Goal: Task Accomplishment & Management: Use online tool/utility

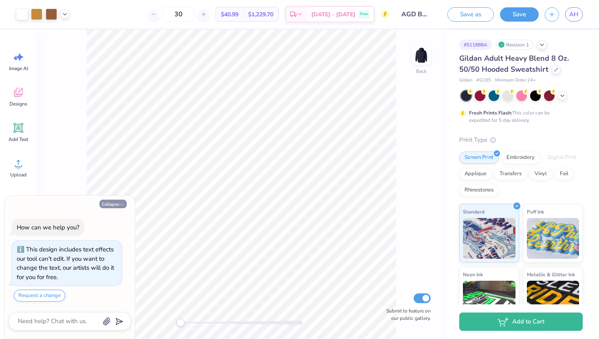
click at [119, 204] on icon "button" at bounding box center [121, 204] width 5 height 5
type textarea "x"
click at [112, 207] on button "Collapse" at bounding box center [112, 204] width 27 height 9
type textarea "x"
click at [110, 203] on button "Collapse" at bounding box center [112, 204] width 27 height 9
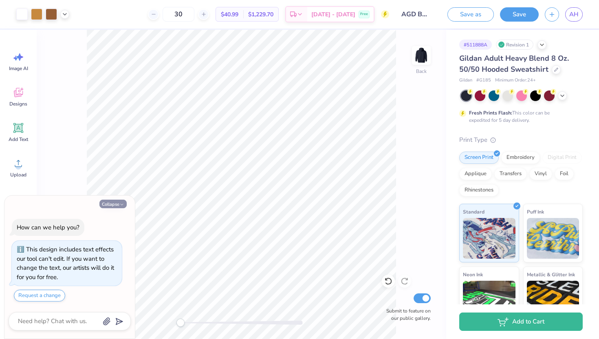
type textarea "x"
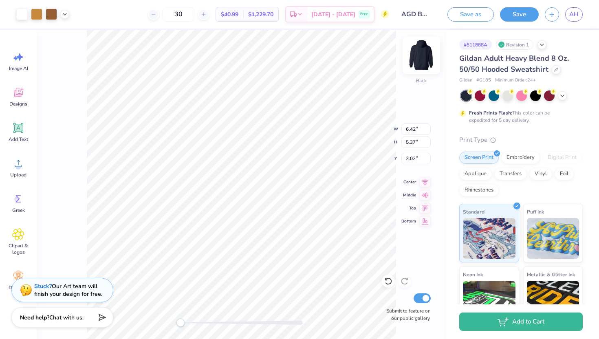
click at [417, 62] on img at bounding box center [421, 55] width 33 height 33
type input "7.54"
type input "6.23"
type input "7.35"
click at [390, 280] on icon at bounding box center [388, 281] width 8 height 8
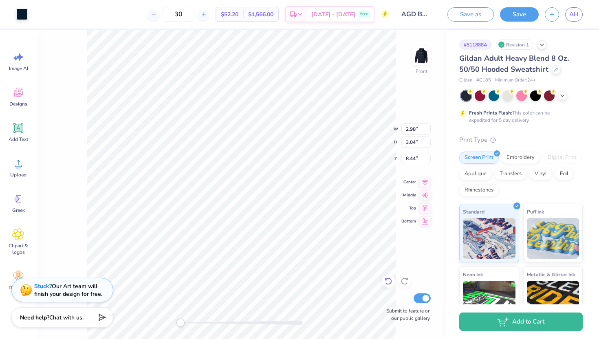
type input "2.27"
type input "1.51"
type input "7.16"
click at [388, 280] on icon at bounding box center [388, 281] width 8 height 8
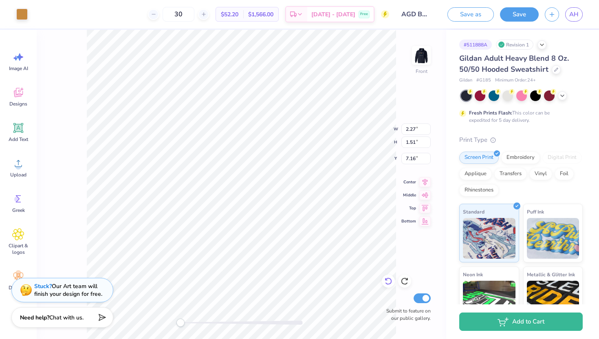
click at [388, 280] on icon at bounding box center [388, 281] width 8 height 8
type input "6.52"
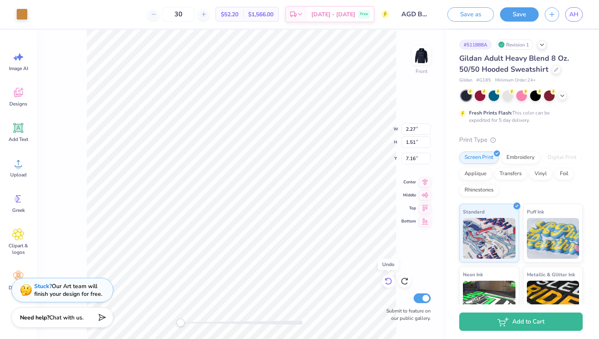
type input "5.45"
type input "6.04"
click at [388, 280] on icon at bounding box center [388, 281] width 8 height 8
click at [404, 280] on icon at bounding box center [405, 281] width 8 height 8
click at [391, 285] on icon at bounding box center [388, 281] width 8 height 8
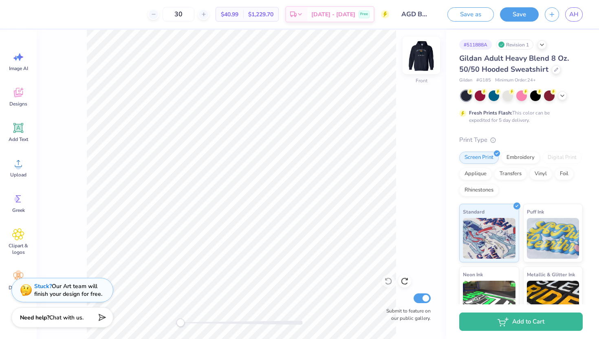
click at [426, 65] on img at bounding box center [421, 55] width 33 height 33
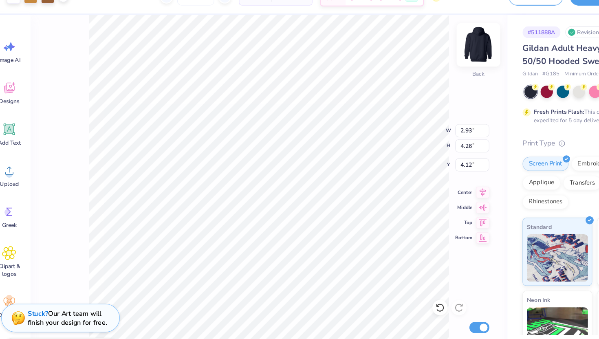
click at [414, 60] on img at bounding box center [421, 55] width 33 height 33
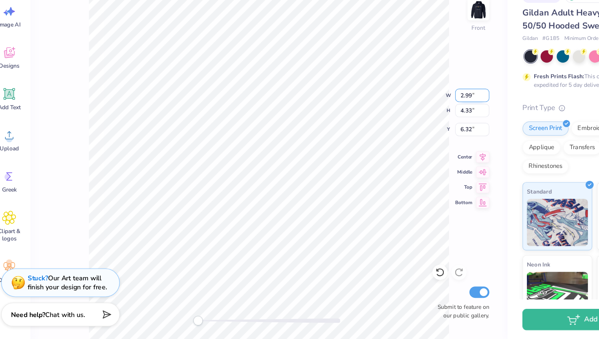
click at [428, 126] on input "2.99" at bounding box center [416, 129] width 29 height 11
click at [428, 126] on input "3" at bounding box center [416, 129] width 29 height 11
click at [428, 126] on input "3.01" at bounding box center [416, 129] width 29 height 11
click at [428, 126] on input "3.02" at bounding box center [416, 129] width 29 height 11
type input "3.03"
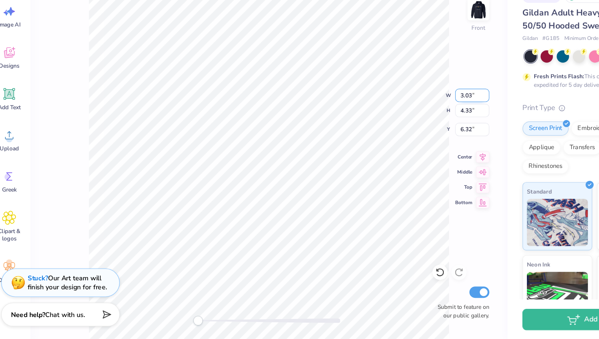
click at [428, 126] on input "3.03" at bounding box center [416, 129] width 29 height 11
type input "8.81"
type input "7.01"
type input "6.33"
click at [392, 282] on icon at bounding box center [388, 281] width 8 height 8
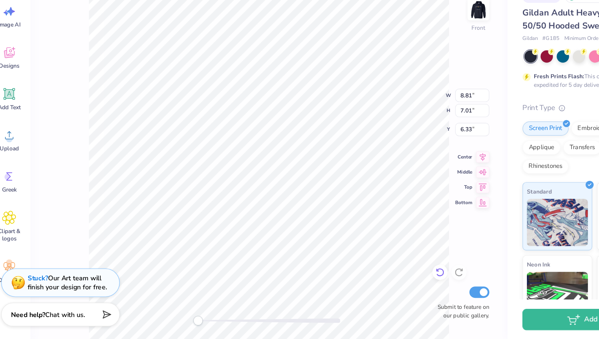
type input "2.98"
type input "4.33"
type input "6.32"
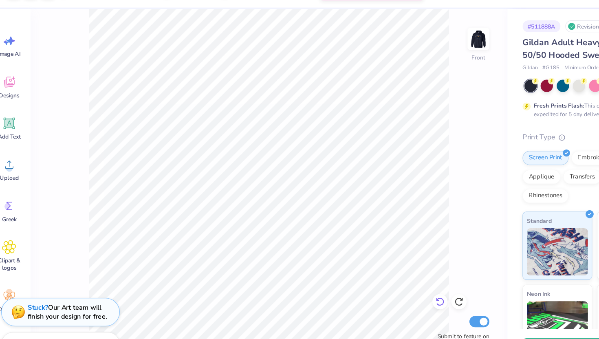
click at [385, 278] on icon at bounding box center [388, 281] width 8 height 8
click at [417, 49] on img at bounding box center [421, 55] width 33 height 33
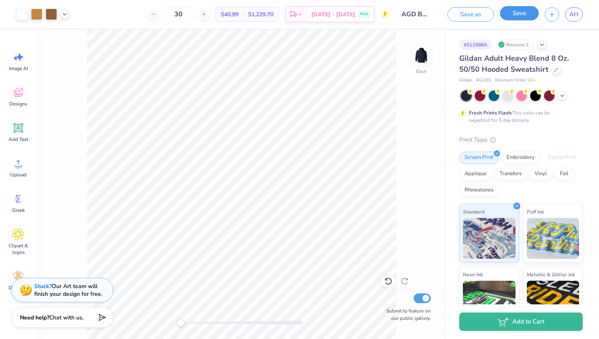
click at [517, 17] on button "Save" at bounding box center [519, 13] width 39 height 14
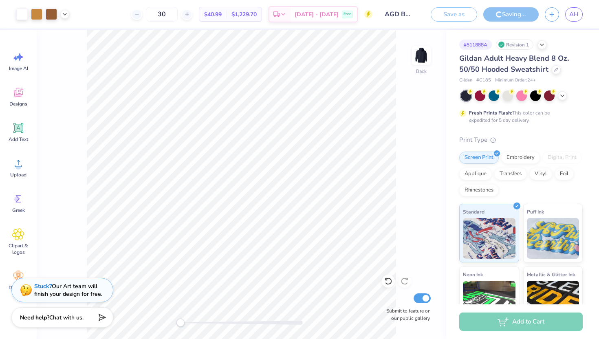
click at [423, 300] on input "Submit to feature on our public gallery." at bounding box center [422, 299] width 17 height 10
checkbox input "false"
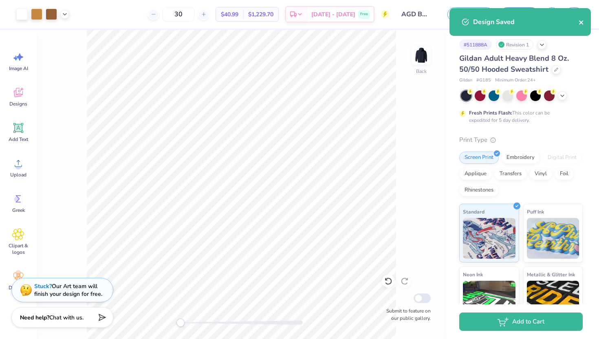
click at [582, 20] on icon "close" at bounding box center [582, 22] width 6 height 7
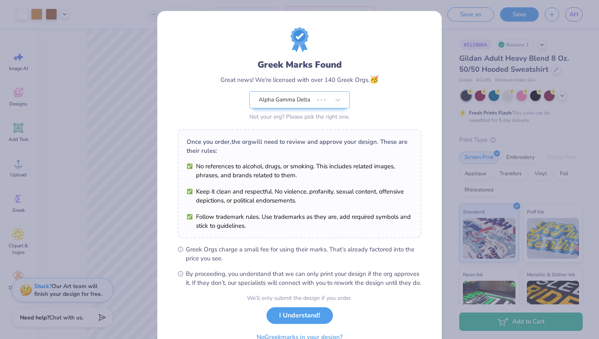
click at [519, 15] on div "Greek Marks Found Great news! We're licensed with over 140 Greek Orgs. 🥳 Alpha …" at bounding box center [299, 169] width 599 height 339
click at [292, 321] on button "I Understand!" at bounding box center [300, 313] width 66 height 17
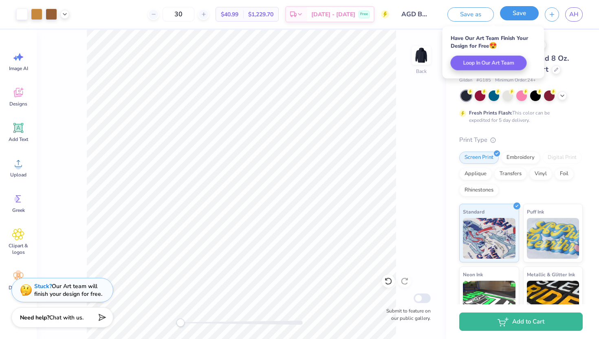
click at [523, 14] on button "Save" at bounding box center [519, 13] width 39 height 14
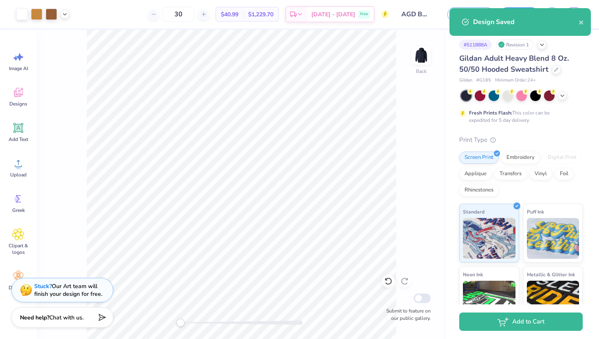
click at [585, 24] on div "Design Saved" at bounding box center [520, 22] width 141 height 28
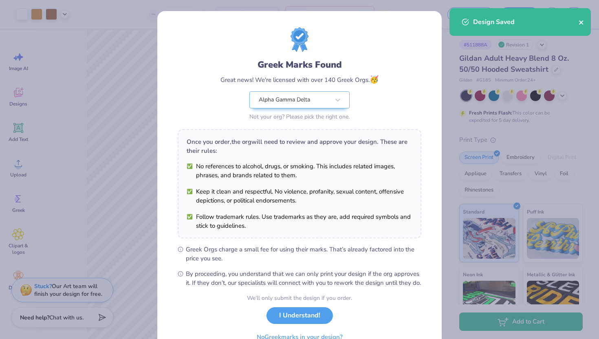
click at [581, 24] on icon "close" at bounding box center [581, 22] width 4 height 4
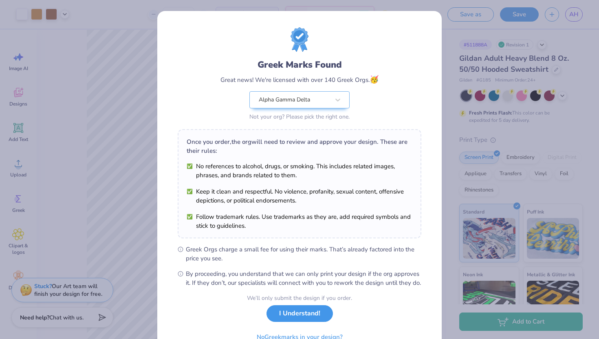
click at [288, 318] on button "I Understand!" at bounding box center [300, 313] width 66 height 17
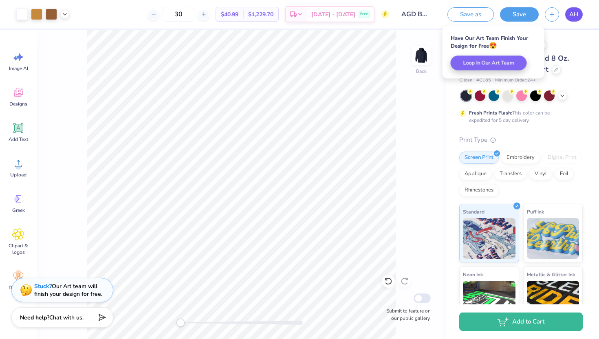
click at [573, 16] on span "AH" at bounding box center [574, 14] width 9 height 9
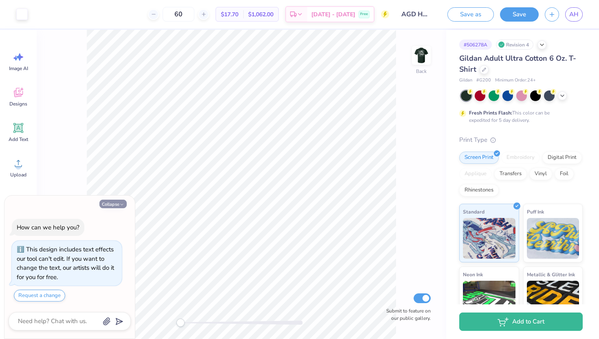
click at [122, 204] on icon "button" at bounding box center [121, 204] width 5 height 5
type textarea "x"
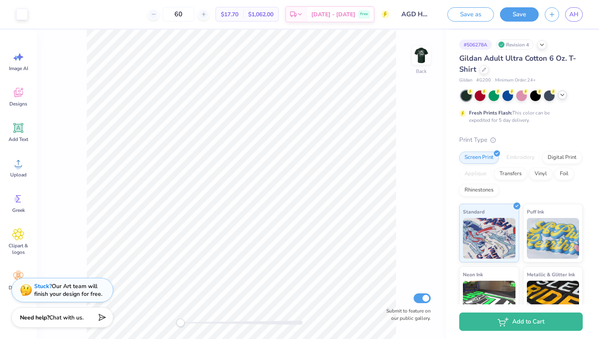
click at [563, 96] on icon at bounding box center [562, 95] width 7 height 7
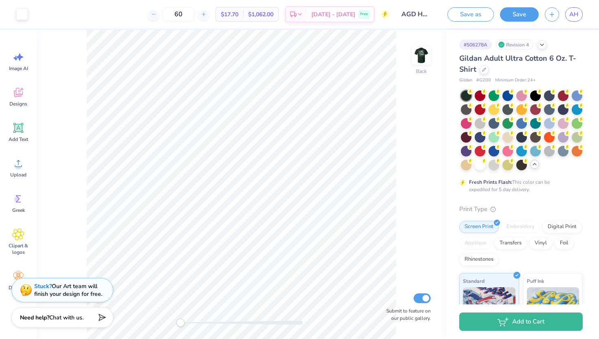
click at [548, 199] on div "Gildan Adult Ultra Cotton 6 Oz. T-Shirt Gildan # G200 Minimum Order: 24 + Fresh…" at bounding box center [521, 255] width 124 height 404
click at [540, 46] on icon at bounding box center [542, 44] width 7 height 7
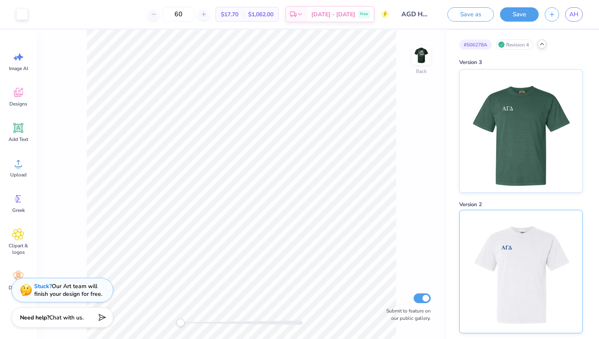
click at [523, 292] on img at bounding box center [520, 271] width 101 height 123
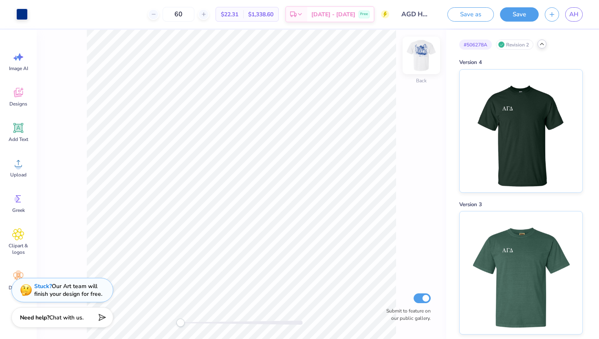
click at [424, 60] on img at bounding box center [421, 55] width 33 height 33
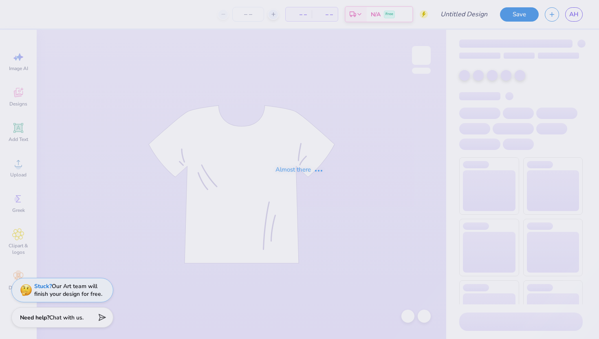
type input "AGD House Shirts"
type input "60"
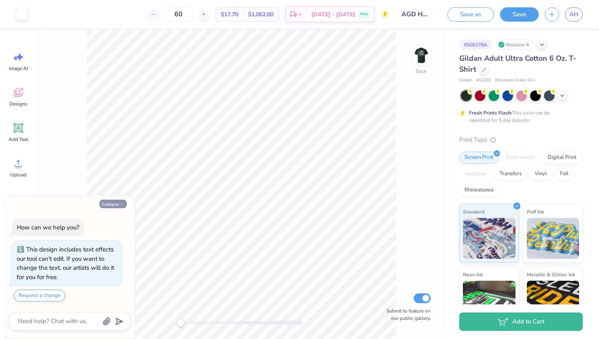
click at [110, 202] on button "Collapse" at bounding box center [112, 204] width 27 height 9
type textarea "x"
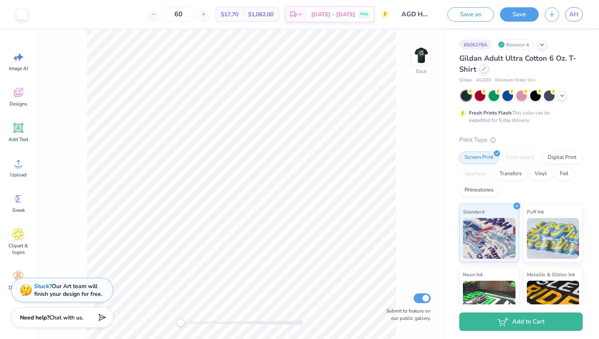
click at [486, 69] on icon at bounding box center [484, 69] width 4 height 4
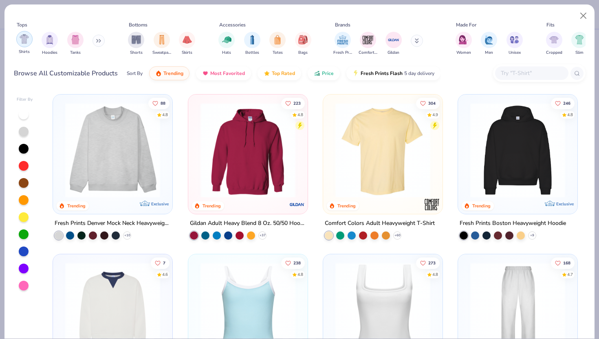
click at [24, 42] on img "filter for Shirts" at bounding box center [24, 38] width 9 height 9
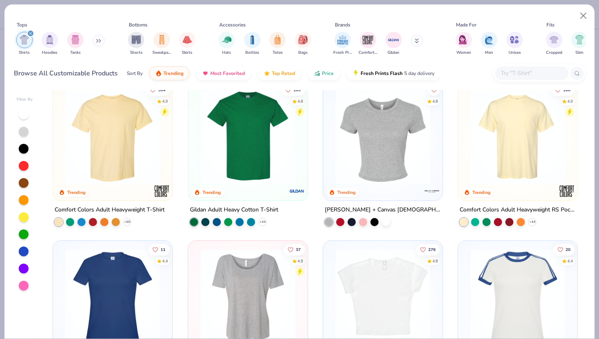
scroll to position [11, 0]
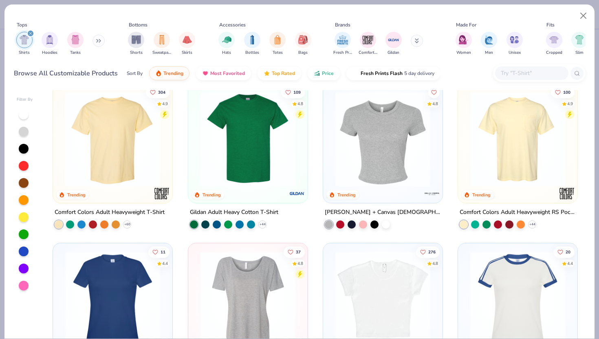
click at [514, 152] on img at bounding box center [517, 139] width 103 height 95
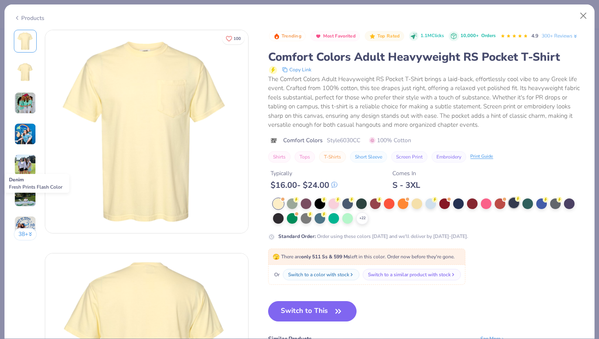
click at [509, 203] on div at bounding box center [514, 203] width 11 height 11
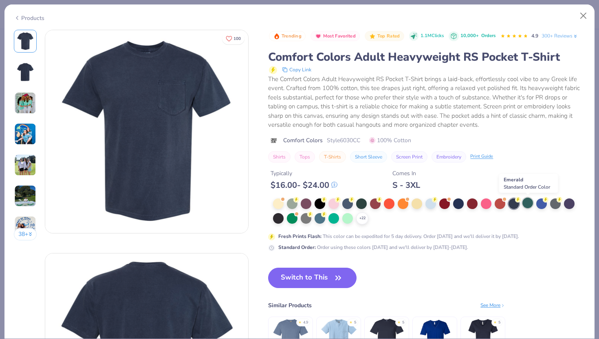
click at [523, 204] on div at bounding box center [528, 203] width 11 height 11
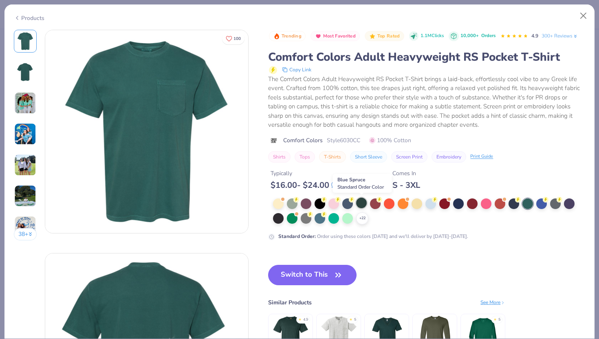
click at [361, 204] on div at bounding box center [361, 203] width 11 height 11
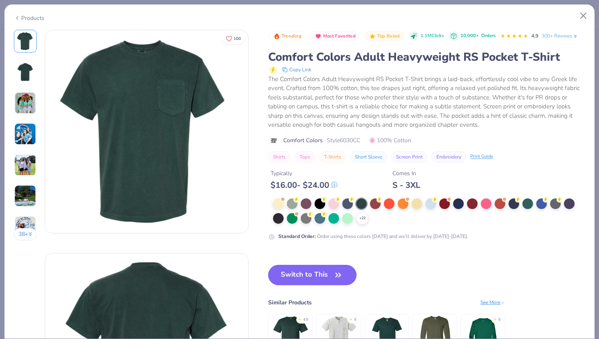
click at [31, 98] on img at bounding box center [25, 103] width 22 height 22
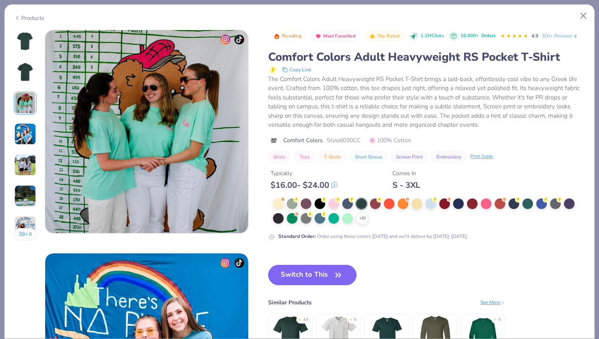
click at [24, 43] on img at bounding box center [25, 41] width 20 height 20
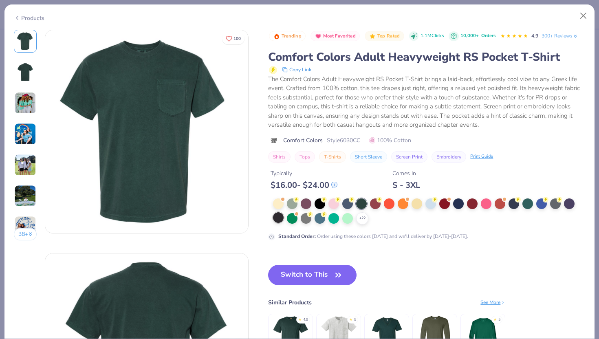
click at [283, 218] on div at bounding box center [278, 217] width 11 height 11
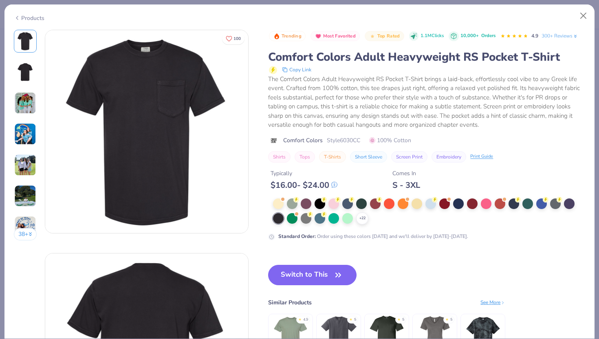
click at [28, 76] on img at bounding box center [25, 72] width 20 height 20
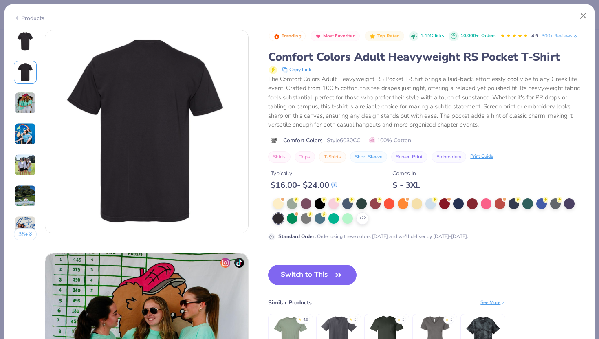
click at [22, 49] on img at bounding box center [25, 41] width 20 height 20
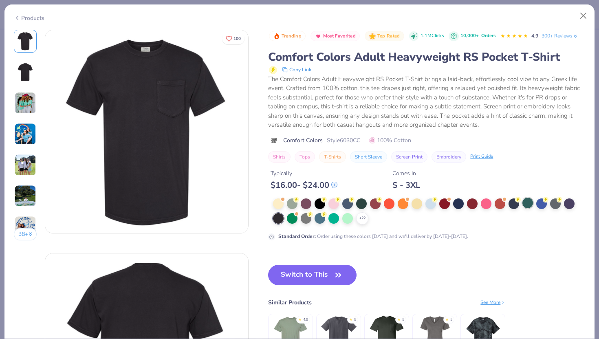
click at [530, 201] on div at bounding box center [528, 203] width 11 height 11
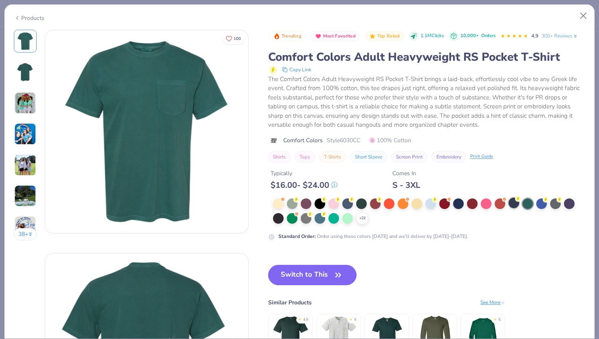
click at [516, 205] on div at bounding box center [514, 203] width 11 height 11
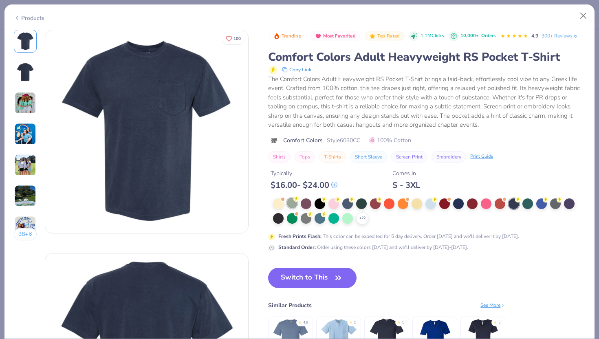
click at [293, 205] on div at bounding box center [292, 203] width 11 height 11
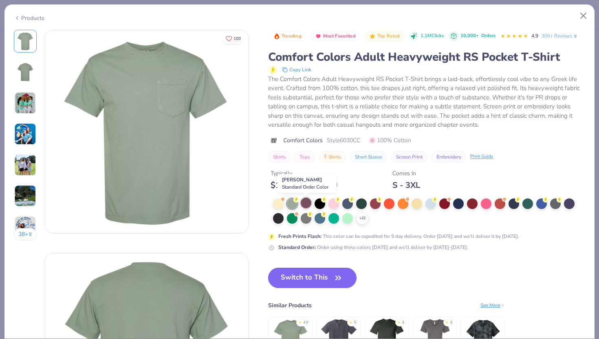
click at [307, 205] on div at bounding box center [306, 203] width 11 height 11
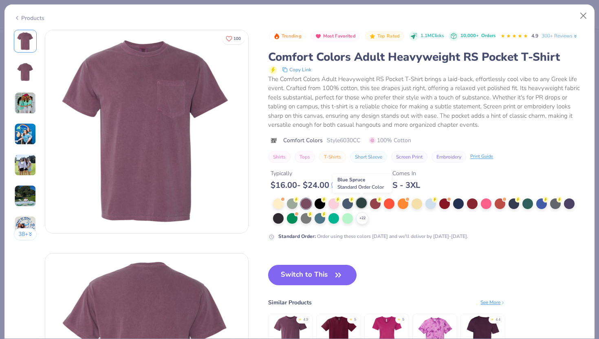
click at [359, 207] on div at bounding box center [361, 203] width 11 height 11
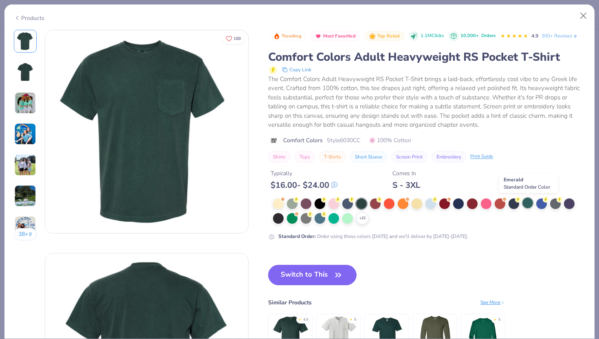
click at [529, 203] on div at bounding box center [528, 203] width 11 height 11
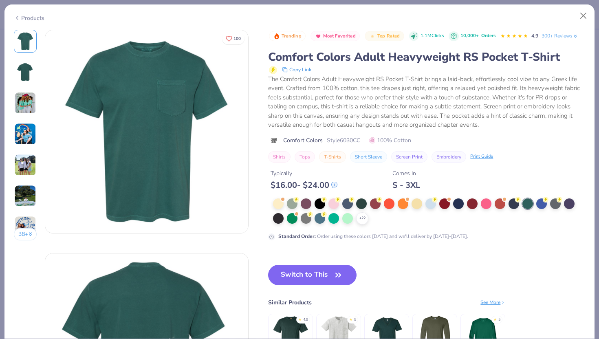
click at [35, 74] on img at bounding box center [25, 72] width 20 height 20
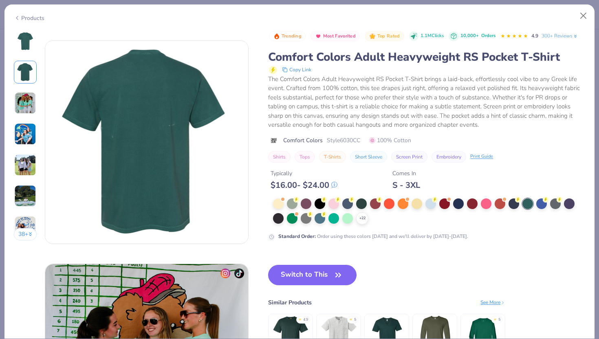
scroll to position [223, 0]
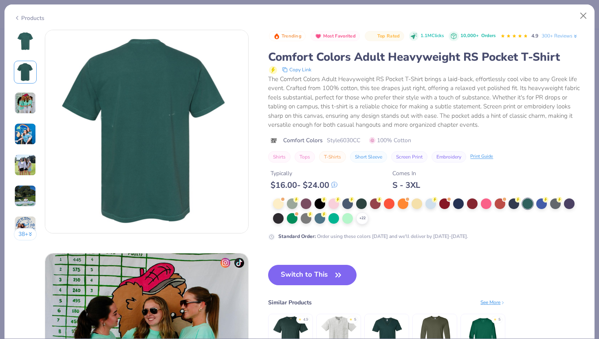
click at [30, 49] on img at bounding box center [25, 41] width 20 height 20
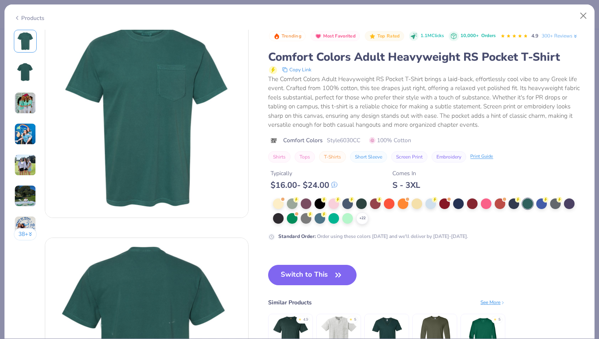
scroll to position [0, 0]
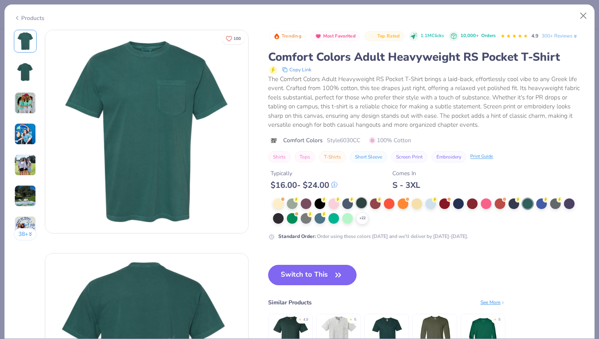
click at [362, 204] on div at bounding box center [361, 203] width 11 height 11
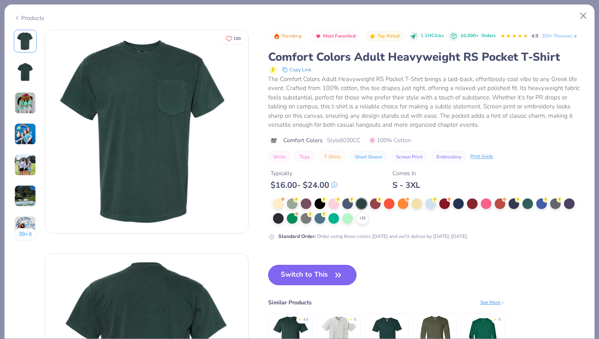
click at [312, 276] on button "Switch to This" at bounding box center [312, 275] width 88 height 20
click at [287, 275] on button "Switch to This" at bounding box center [312, 275] width 88 height 20
click at [334, 282] on button "Switch to This" at bounding box center [312, 275] width 88 height 20
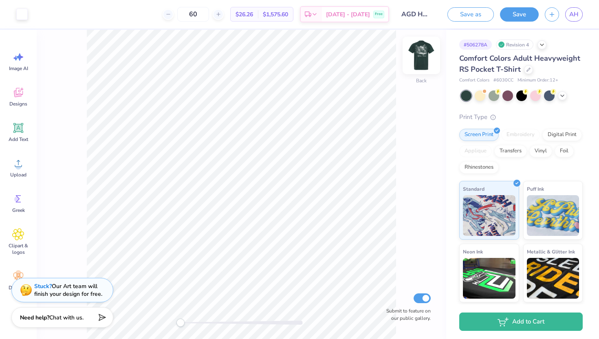
click at [427, 57] on img at bounding box center [421, 55] width 33 height 33
click at [419, 53] on img at bounding box center [421, 55] width 33 height 33
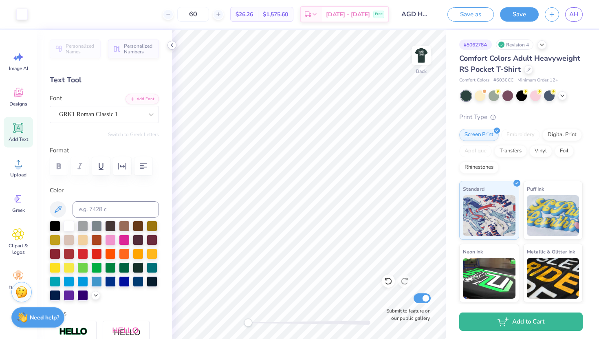
click at [175, 43] on div at bounding box center [172, 45] width 9 height 9
click at [172, 44] on polyline at bounding box center [172, 45] width 2 height 3
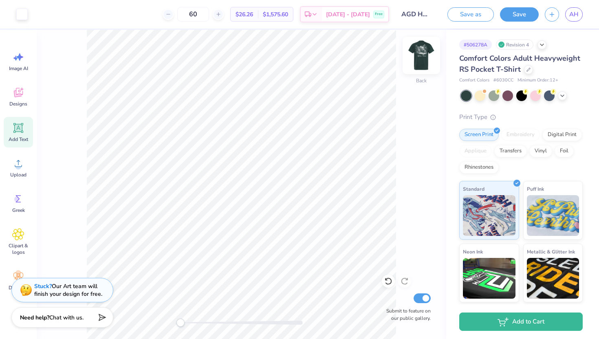
click at [427, 54] on img at bounding box center [421, 55] width 33 height 33
click at [385, 284] on icon at bounding box center [388, 281] width 8 height 8
click at [85, 159] on div "Front W 11.21 11.21 " H 13.00 13.00 " Y 3.11 3.11 " Center Middle Top Bottom Su…" at bounding box center [242, 184] width 410 height 309
click at [17, 143] on div "Add Text" at bounding box center [18, 132] width 29 height 31
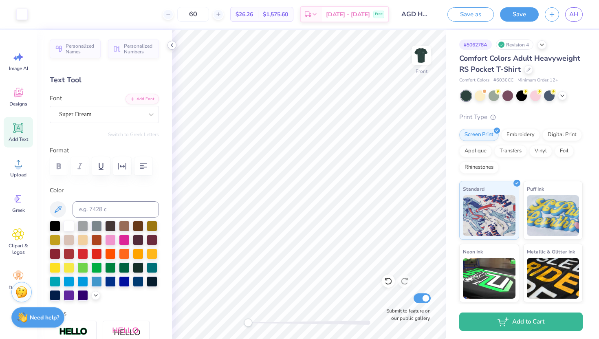
click at [174, 44] on icon at bounding box center [172, 45] width 7 height 7
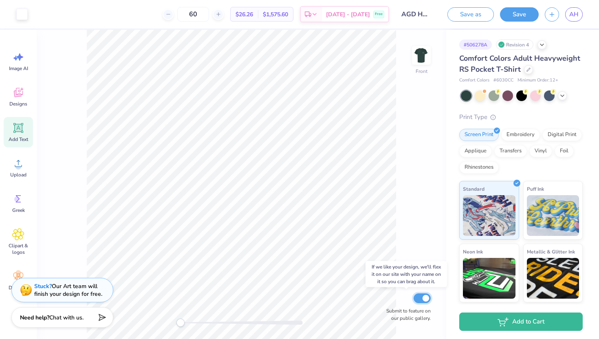
click at [426, 301] on input "Submit to feature on our public gallery." at bounding box center [422, 299] width 17 height 10
checkbox input "false"
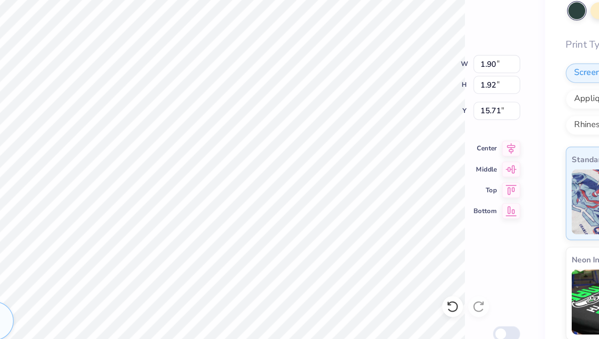
type input "2.90"
type input "0.85"
type input "14.52"
type input "1.31"
type input "1.32"
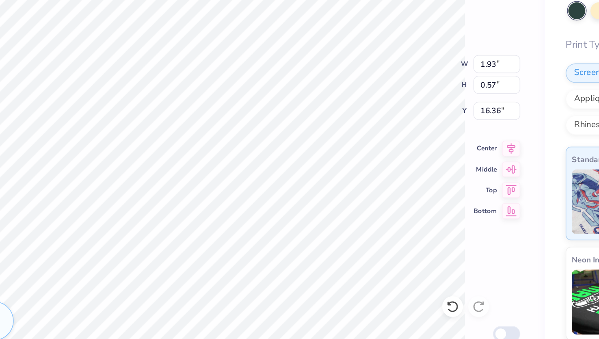
type input "15.71"
drag, startPoint x: 405, startPoint y: 128, endPoint x: 422, endPoint y: 163, distance: 39.0
click at [422, 163] on div "W 1.31 1.31 " H 1.32 1.32 " Y 15.71 15.71 "" at bounding box center [412, 144] width 38 height 41
click at [448, 165] on div "# 506278A Revision 4 Comfort Colors Adult Heavyweight RS Pocket T-Shirt Comfort…" at bounding box center [522, 198] width 153 height 336
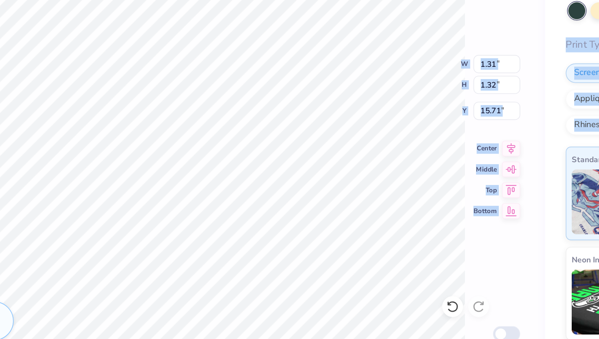
drag, startPoint x: 447, startPoint y: 165, endPoint x: 409, endPoint y: 136, distance: 47.7
click at [409, 136] on div "Art colors 60 $26.26 Per Item $1,575.60 Total Est. Delivery Sep 20 - 23 Free De…" at bounding box center [299, 169] width 599 height 339
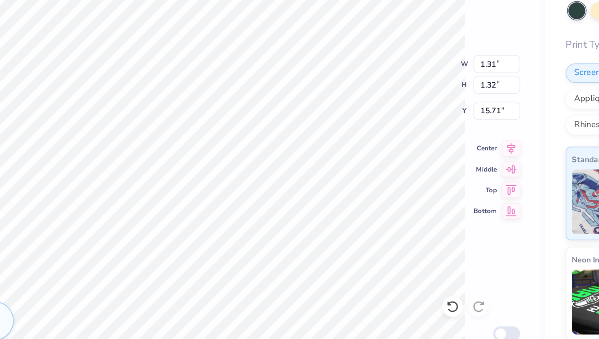
click at [409, 136] on div "Front W 1.31 1.31 " H 1.32 1.32 " Y 15.71 15.71 " Center Middle Top Bottom Subm…" at bounding box center [242, 184] width 410 height 309
drag, startPoint x: 439, startPoint y: 157, endPoint x: 406, endPoint y: 125, distance: 47.0
click at [405, 135] on div "Front W 1.31 1.31 " H 1.32 1.32 " Y 15.71 15.71 " Center Middle Top Bottom Subm…" at bounding box center [242, 184] width 410 height 309
click at [406, 136] on div "Front W 1.31 1.31 " H 1.32 1.32 " Y 15.71 15.71 " Center Middle Top Bottom Subm…" at bounding box center [242, 184] width 410 height 309
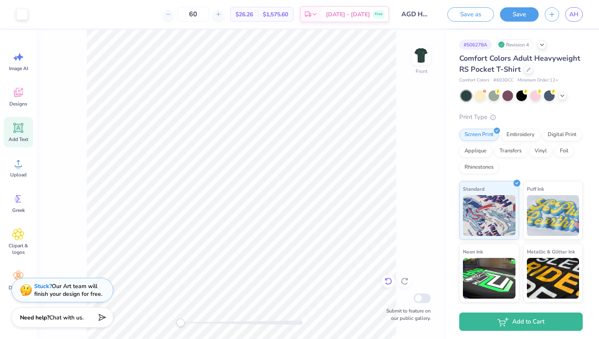
click at [390, 279] on icon at bounding box center [388, 281] width 7 height 7
click at [390, 281] on icon at bounding box center [388, 281] width 8 height 8
click at [387, 284] on icon at bounding box center [388, 281] width 8 height 8
click at [405, 283] on icon at bounding box center [405, 281] width 8 height 8
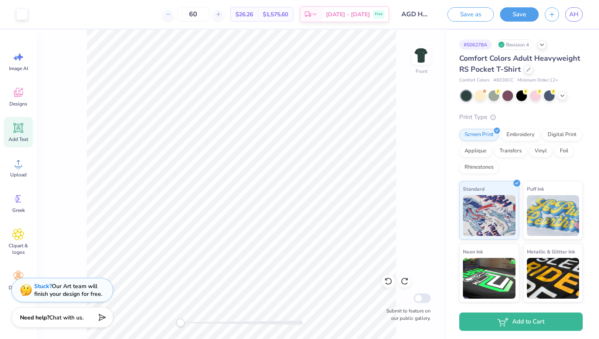
click at [427, 57] on img at bounding box center [421, 55] width 16 height 16
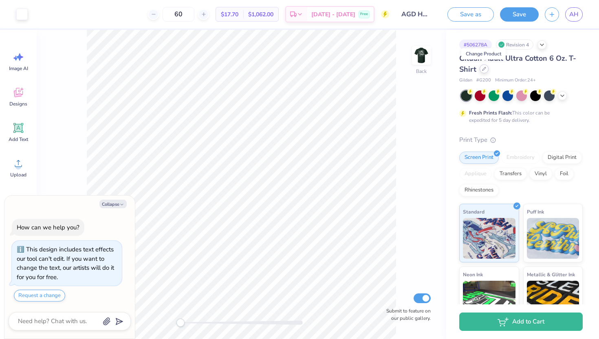
click at [481, 70] on div at bounding box center [484, 68] width 9 height 9
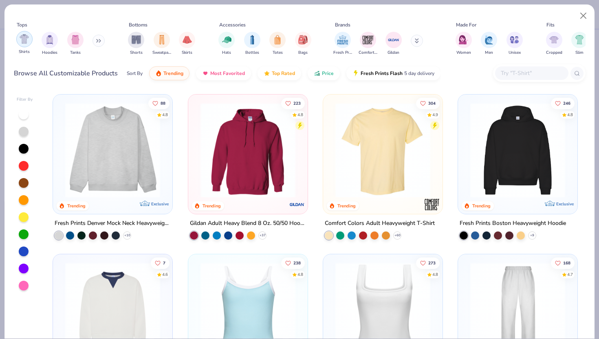
click at [21, 43] on img "filter for Shirts" at bounding box center [24, 38] width 9 height 9
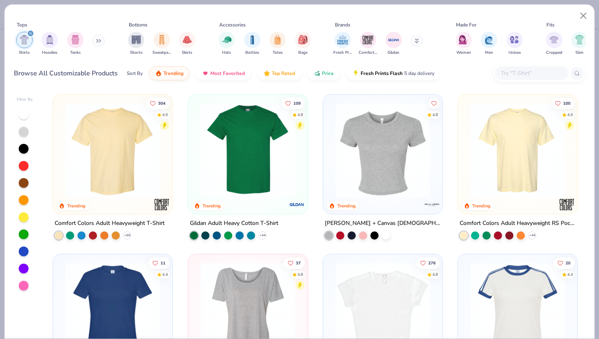
click at [109, 159] on img at bounding box center [112, 150] width 103 height 95
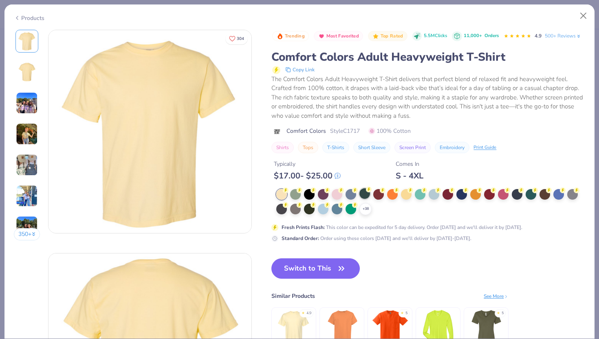
click at [364, 196] on div at bounding box center [365, 193] width 11 height 11
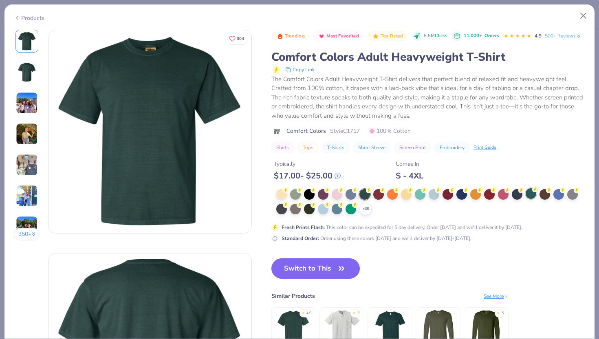
click at [530, 195] on div at bounding box center [531, 193] width 11 height 11
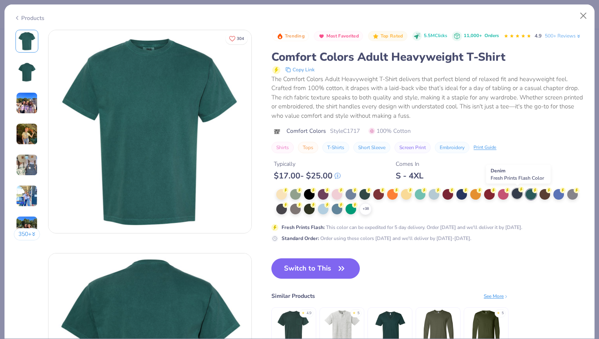
click at [516, 195] on div at bounding box center [517, 193] width 11 height 11
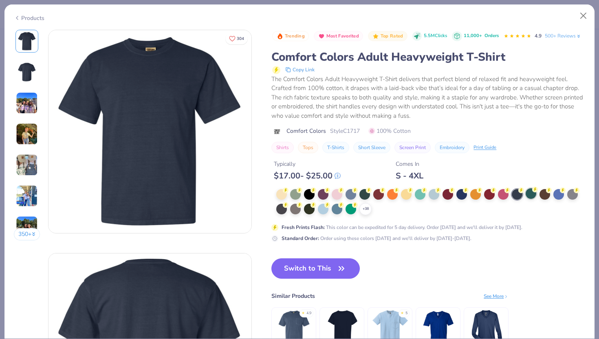
click at [533, 195] on div at bounding box center [531, 193] width 11 height 11
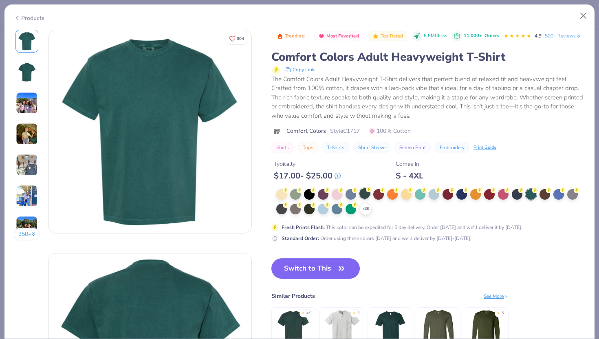
click at [364, 195] on div at bounding box center [365, 193] width 11 height 11
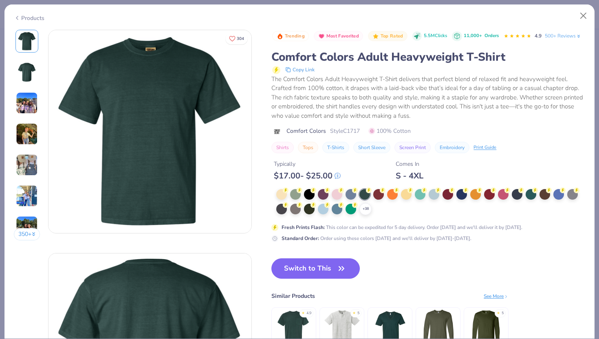
click at [26, 17] on div "Products" at bounding box center [29, 18] width 31 height 9
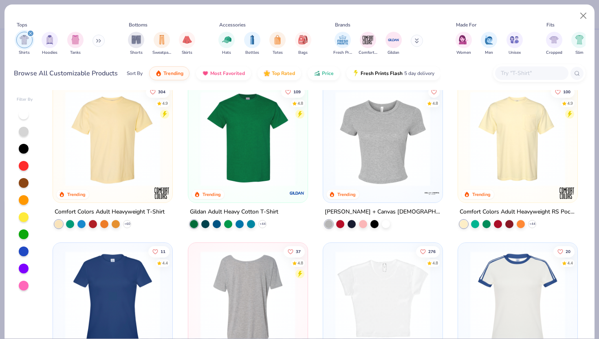
scroll to position [12, 0]
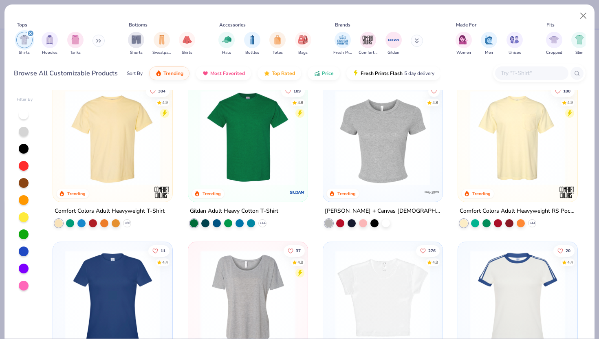
click at [539, 145] on img at bounding box center [517, 138] width 103 height 95
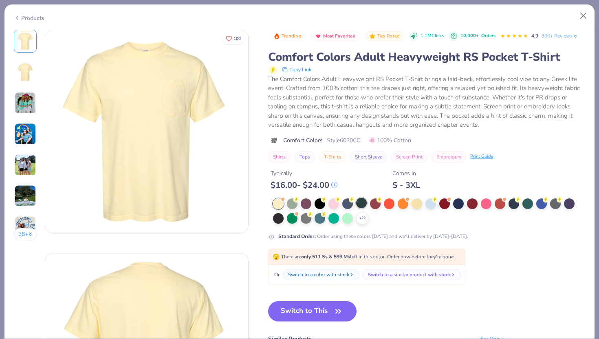
click at [363, 201] on div at bounding box center [361, 203] width 11 height 11
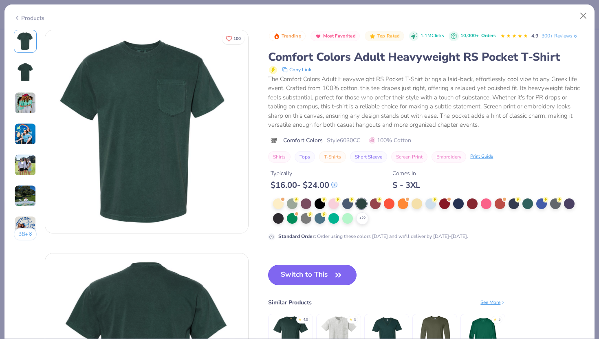
click at [333, 275] on button "Switch to This" at bounding box center [312, 275] width 88 height 20
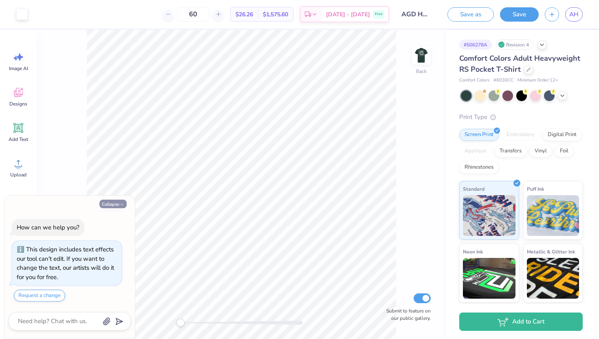
click at [117, 201] on button "Collapse" at bounding box center [112, 204] width 27 height 9
type textarea "x"
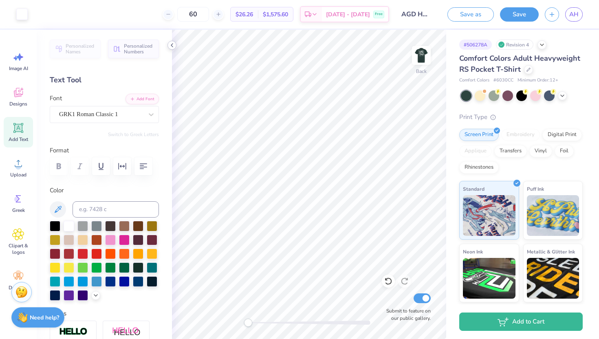
click at [172, 46] on polyline at bounding box center [172, 45] width 2 height 3
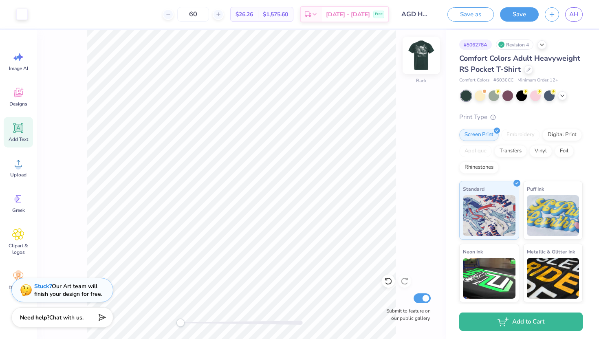
click at [426, 57] on img at bounding box center [421, 55] width 33 height 33
click at [22, 126] on icon at bounding box center [18, 128] width 10 height 10
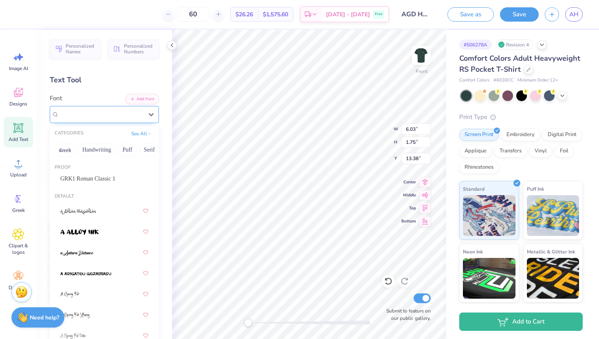
click at [83, 116] on div "Super Dream" at bounding box center [101, 114] width 86 height 13
click at [138, 135] on button "See All" at bounding box center [141, 133] width 25 height 8
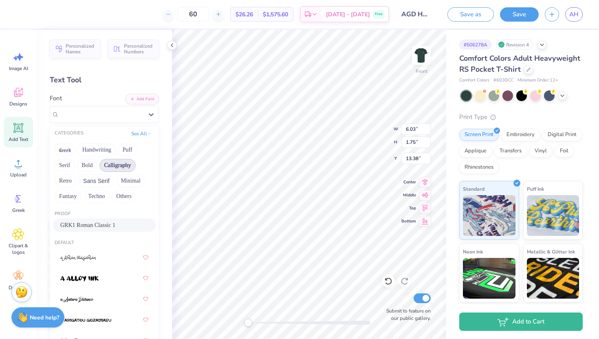
click at [119, 166] on button "Calligraphy" at bounding box center [117, 165] width 36 height 13
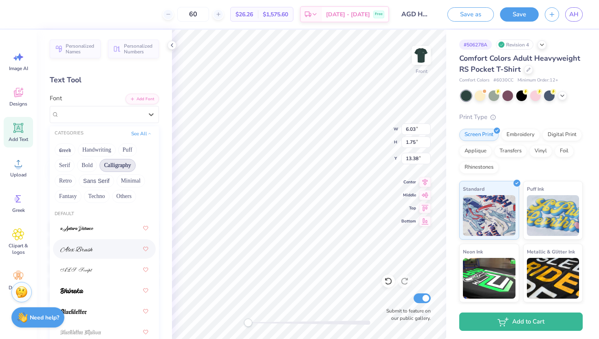
click at [104, 249] on div at bounding box center [104, 249] width 88 height 15
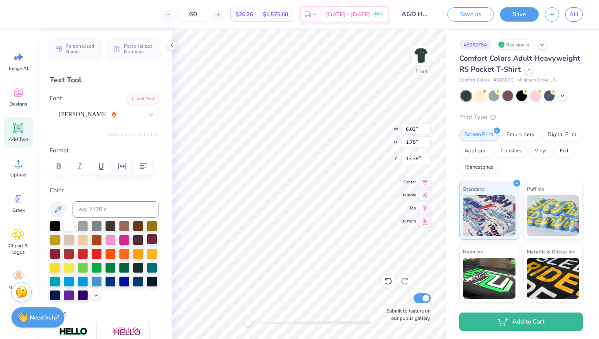
type textarea "T"
type textarea "Alpha Gam"
click at [170, 46] on icon at bounding box center [172, 45] width 7 height 7
click at [103, 115] on div "Alex Brush" at bounding box center [101, 114] width 86 height 13
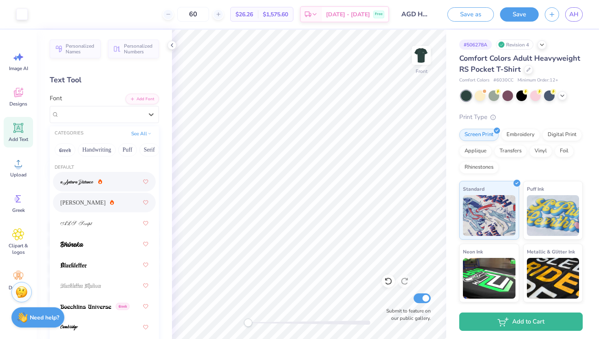
click at [84, 186] on div at bounding box center [104, 181] width 88 height 15
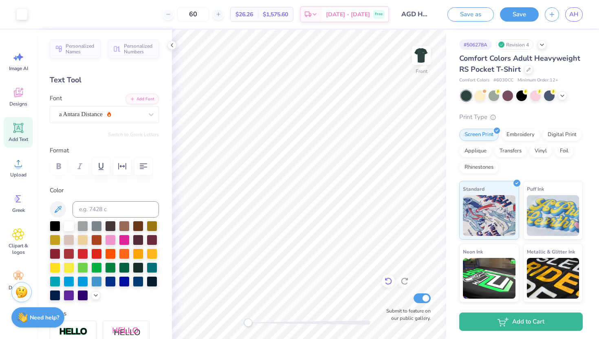
click at [391, 281] on icon at bounding box center [388, 281] width 8 height 8
click at [171, 44] on icon at bounding box center [172, 45] width 7 height 7
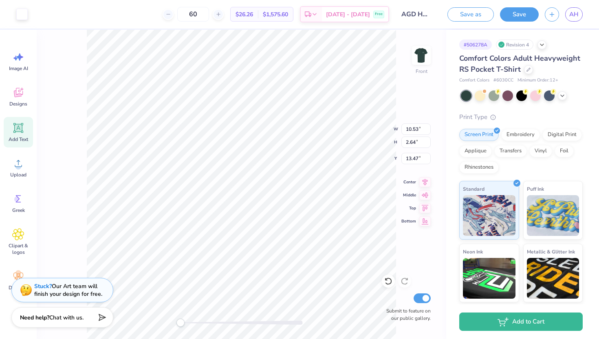
type input "13.42"
type input "6.44"
type input "1.31"
type input "13.63"
click at [388, 281] on icon at bounding box center [388, 281] width 8 height 8
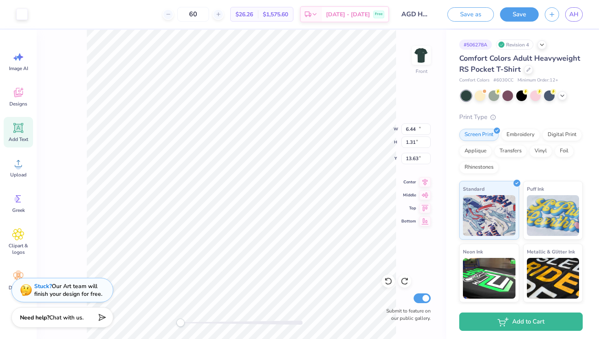
type input "10.53"
type input "2.64"
type input "13.42"
type input "8.13"
type input "1.83"
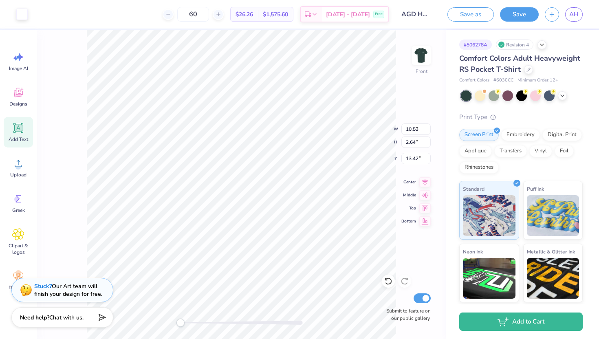
type input "13.56"
click at [384, 283] on icon at bounding box center [388, 281] width 8 height 8
type input "10.53"
type input "2.64"
type input "13.68"
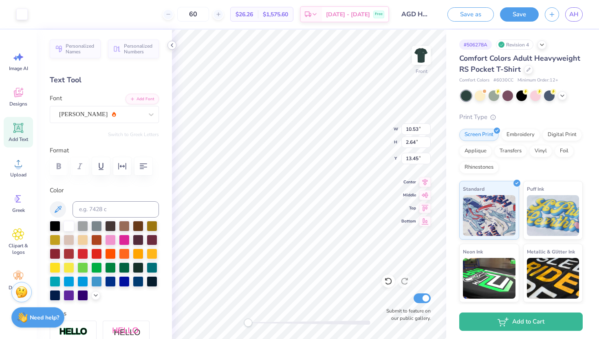
type input "13.45"
click at [169, 44] on icon at bounding box center [172, 45] width 7 height 7
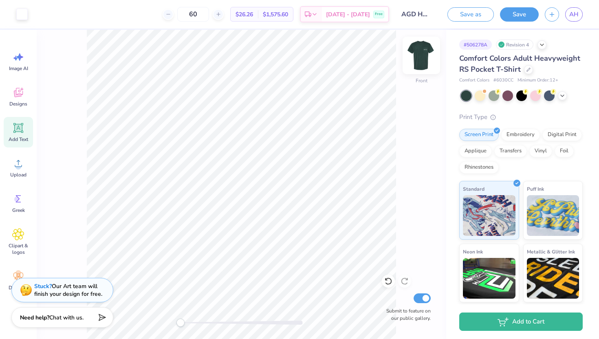
click at [419, 60] on img at bounding box center [421, 55] width 33 height 33
click at [424, 301] on input "Submit to feature on our public gallery." at bounding box center [422, 299] width 17 height 10
checkbox input "false"
click at [530, 13] on button "Save" at bounding box center [519, 13] width 39 height 14
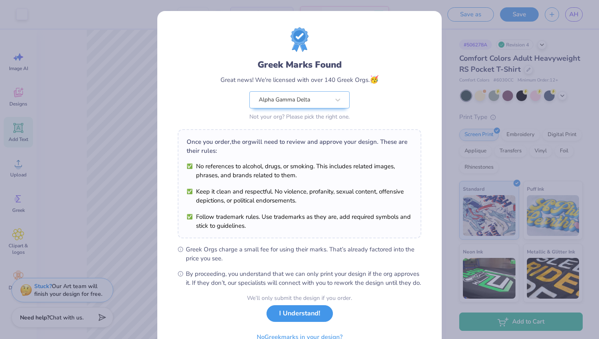
click at [315, 321] on button "I Understand!" at bounding box center [300, 313] width 66 height 17
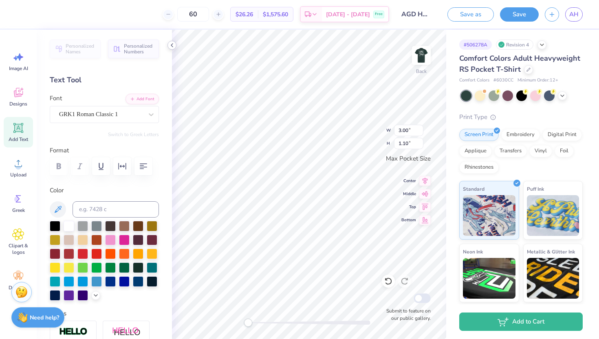
click at [172, 42] on icon at bounding box center [172, 45] width 7 height 7
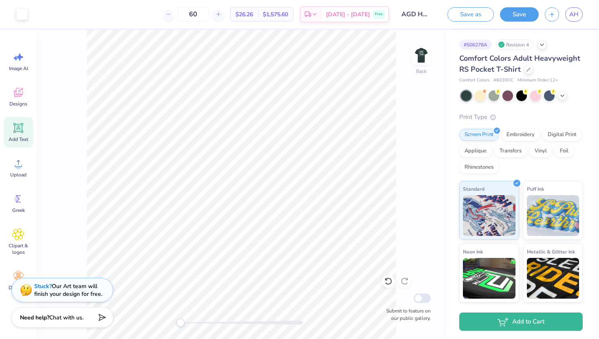
drag, startPoint x: 427, startPoint y: 55, endPoint x: 413, endPoint y: 194, distance: 139.7
click at [427, 55] on img at bounding box center [421, 55] width 16 height 16
click at [21, 135] on div "Add Text" at bounding box center [18, 132] width 29 height 31
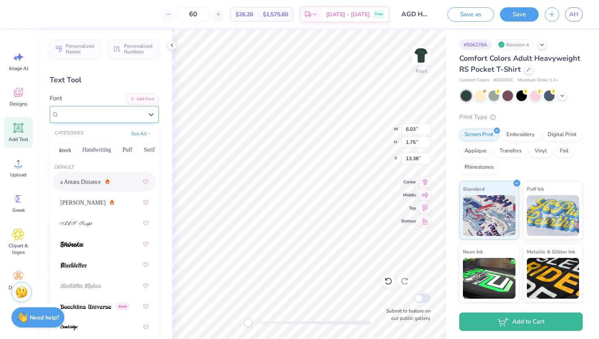
click at [103, 117] on div "Super Dream" at bounding box center [101, 114] width 86 height 13
click at [144, 133] on button "See All" at bounding box center [141, 133] width 25 height 8
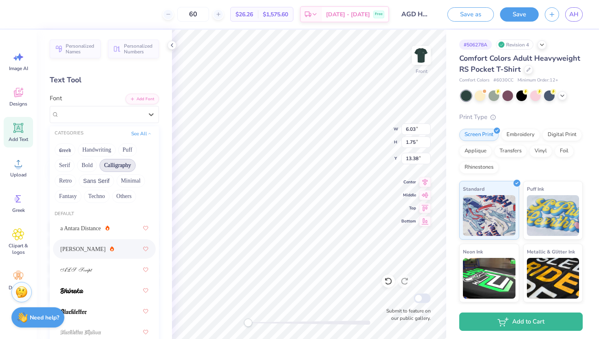
click at [82, 246] on span "Alex Brush" at bounding box center [82, 249] width 45 height 9
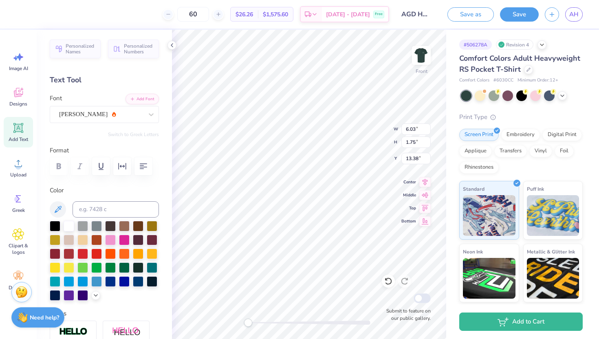
scroll to position [0, 0]
type textarea "T"
type textarea "est. 1904"
click at [173, 44] on icon at bounding box center [172, 45] width 7 height 7
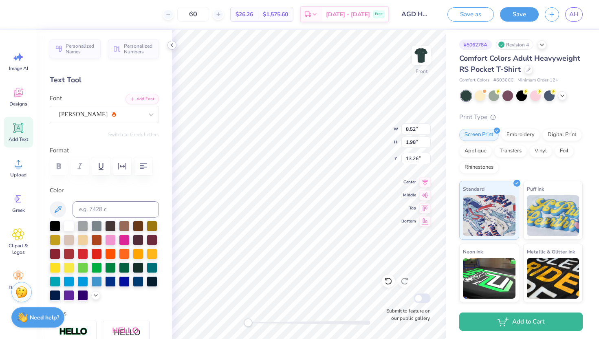
click at [173, 44] on icon at bounding box center [172, 45] width 7 height 7
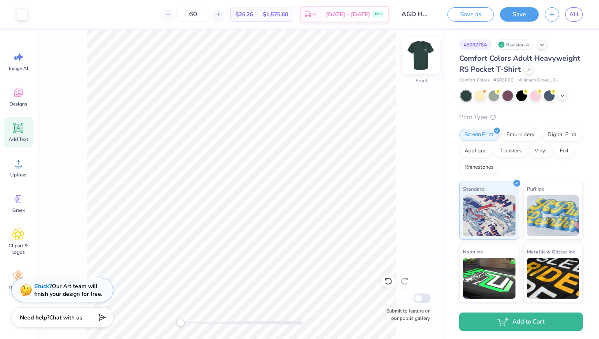
click at [426, 59] on img at bounding box center [421, 55] width 33 height 33
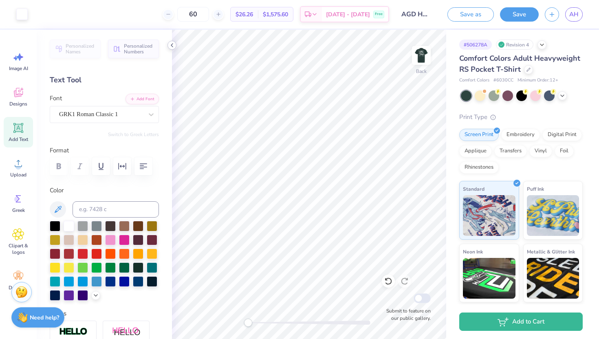
click at [173, 46] on icon at bounding box center [172, 45] width 7 height 7
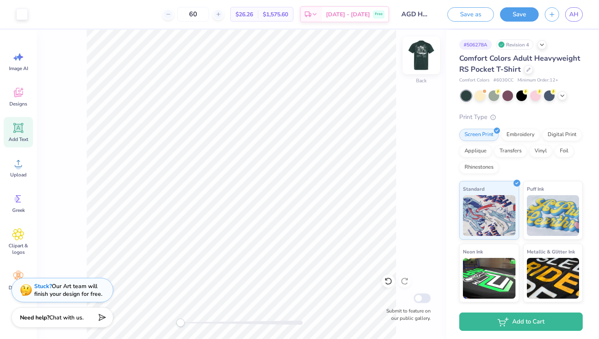
click at [419, 64] on img at bounding box center [421, 55] width 33 height 33
click at [519, 16] on button "Save" at bounding box center [519, 13] width 39 height 14
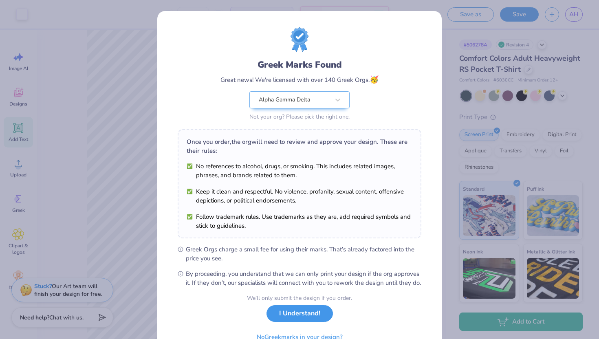
click at [305, 322] on button "I Understand!" at bounding box center [300, 313] width 66 height 17
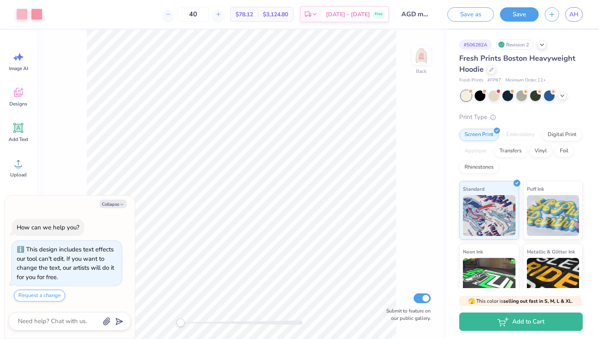
scroll to position [18, 0]
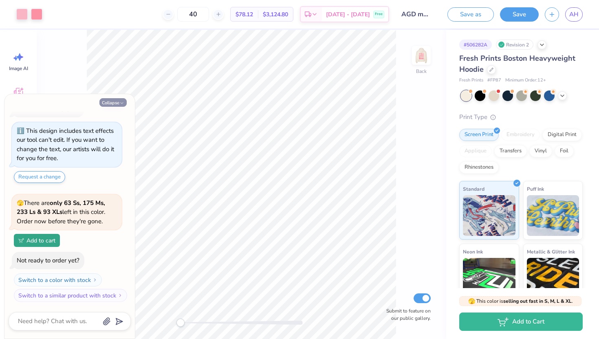
click at [116, 105] on button "Collapse" at bounding box center [112, 102] width 27 height 9
type textarea "x"
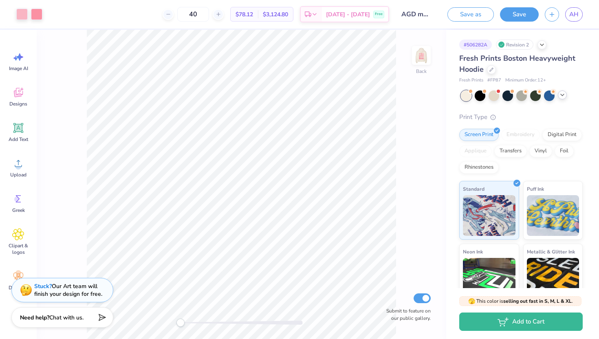
click at [562, 97] on icon at bounding box center [562, 95] width 7 height 7
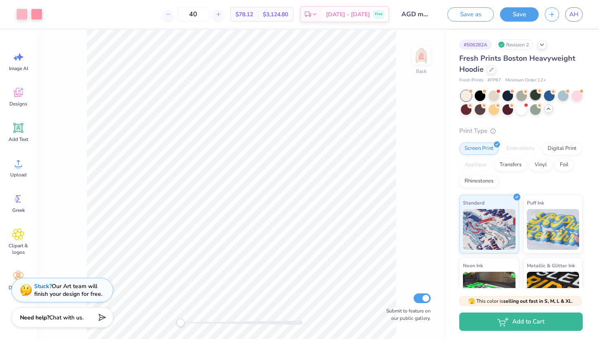
click at [539, 99] on div at bounding box center [535, 95] width 11 height 11
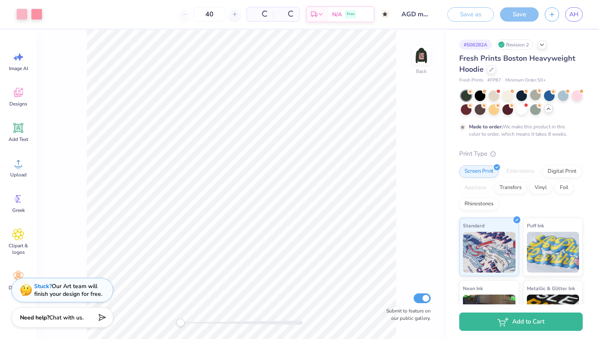
type input "50"
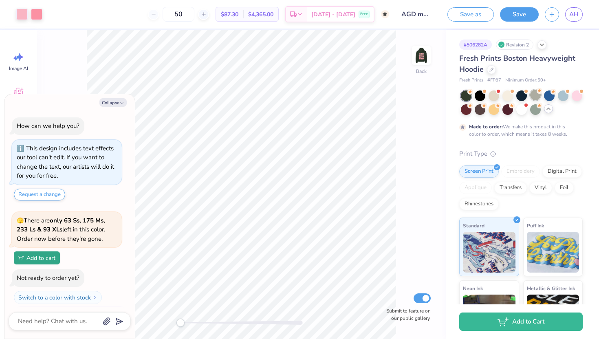
scroll to position [85, 0]
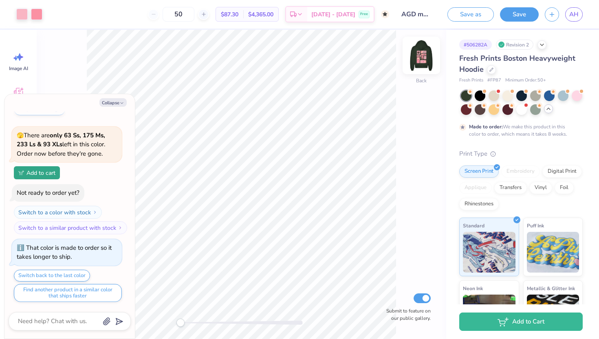
click at [425, 57] on img at bounding box center [421, 55] width 33 height 33
click at [117, 100] on button "Collapse" at bounding box center [112, 102] width 27 height 9
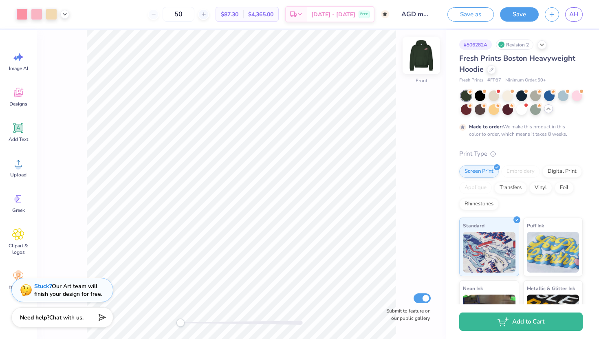
click at [419, 60] on img at bounding box center [421, 55] width 33 height 33
click at [553, 95] on div at bounding box center [549, 95] width 11 height 11
click at [423, 55] on img at bounding box center [421, 55] width 33 height 33
click at [551, 93] on div at bounding box center [549, 95] width 11 height 11
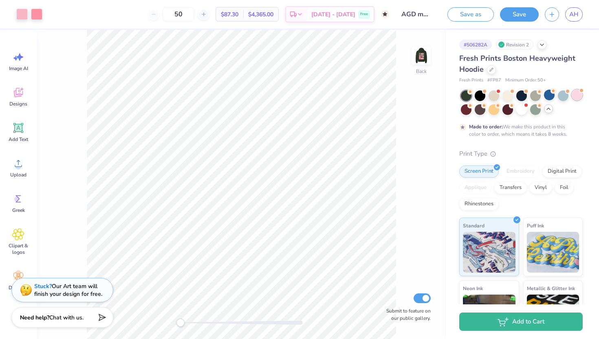
click at [576, 93] on div at bounding box center [577, 95] width 11 height 11
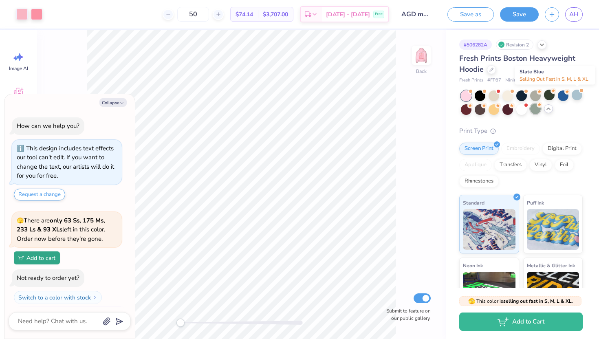
scroll to position [254, 0]
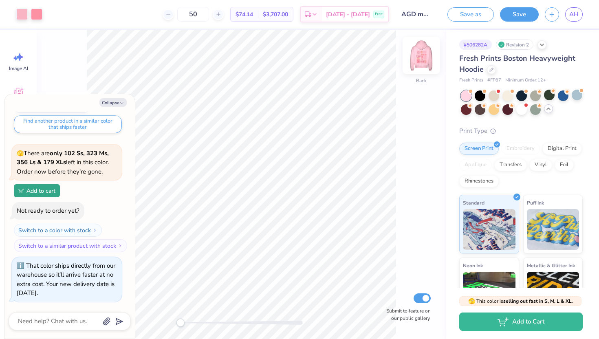
click at [424, 55] on img at bounding box center [421, 55] width 33 height 33
click at [110, 98] on button "Collapse" at bounding box center [112, 102] width 27 height 9
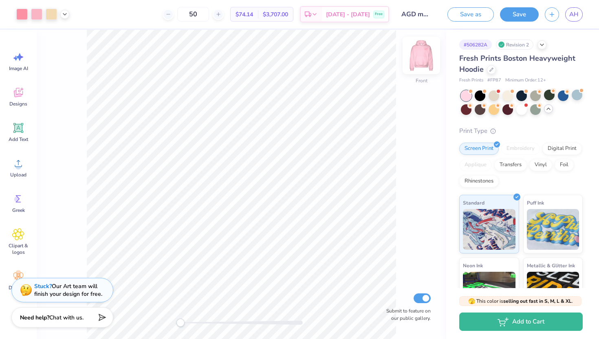
click at [428, 46] on img at bounding box center [421, 55] width 33 height 33
click at [550, 93] on div at bounding box center [549, 95] width 11 height 11
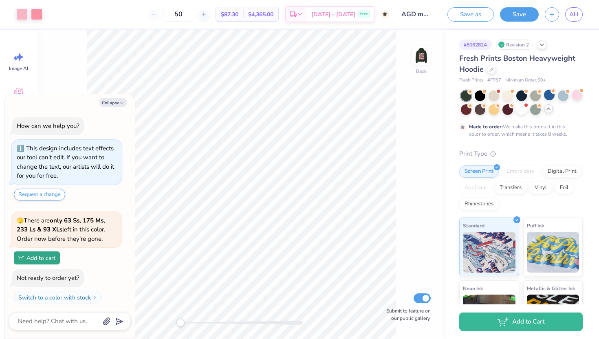
scroll to position [331, 0]
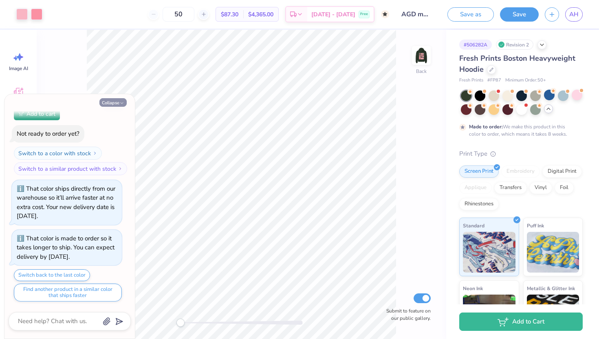
click at [120, 102] on icon "button" at bounding box center [121, 103] width 5 height 5
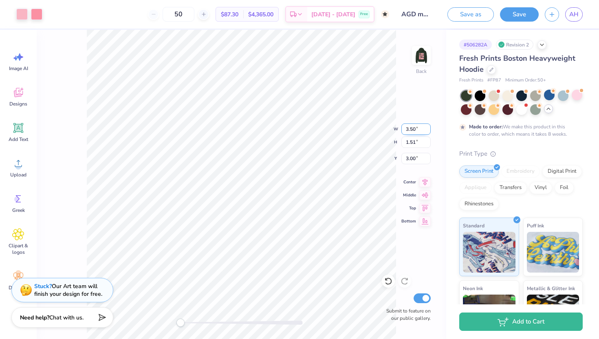
click at [357, 121] on div "Back W 3.50 3.50 " H 1.51 1.51 " Y 3.00 3.00 " Center Middle Top Bottom Submit …" at bounding box center [242, 184] width 410 height 309
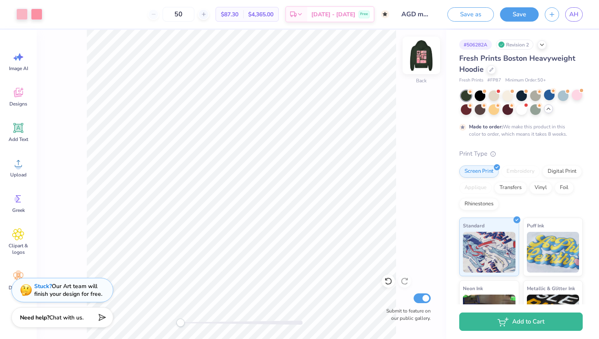
click at [427, 55] on img at bounding box center [421, 55] width 33 height 33
click at [464, 111] on div at bounding box center [466, 109] width 11 height 11
click at [426, 63] on img at bounding box center [421, 55] width 33 height 33
click at [426, 61] on img at bounding box center [421, 55] width 33 height 33
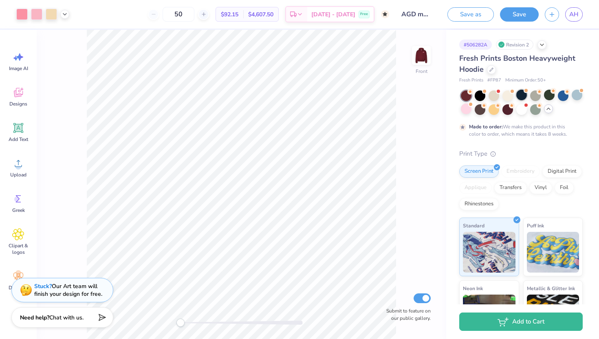
click at [517, 96] on div at bounding box center [522, 95] width 11 height 11
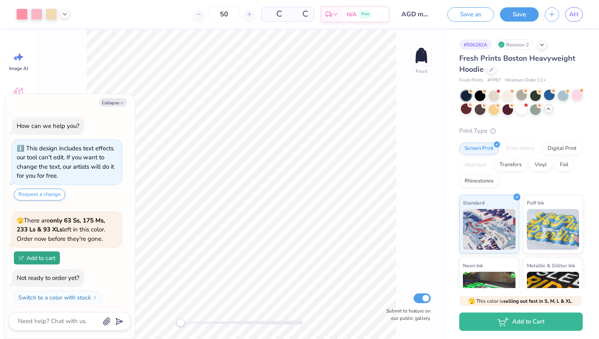
scroll to position [500, 0]
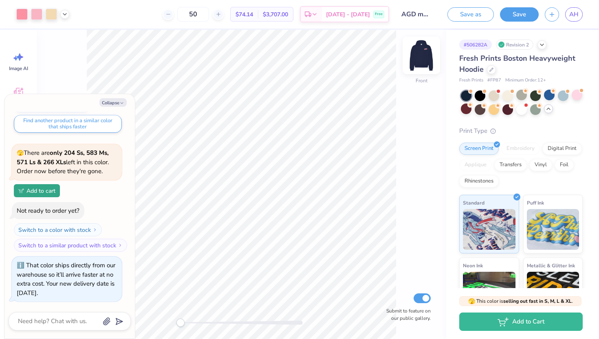
click at [427, 60] on img at bounding box center [421, 55] width 33 height 33
click at [115, 104] on button "Collapse" at bounding box center [112, 102] width 27 height 9
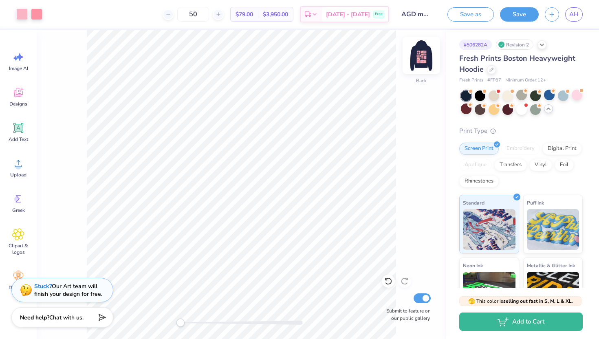
click at [413, 63] on img at bounding box center [421, 55] width 33 height 33
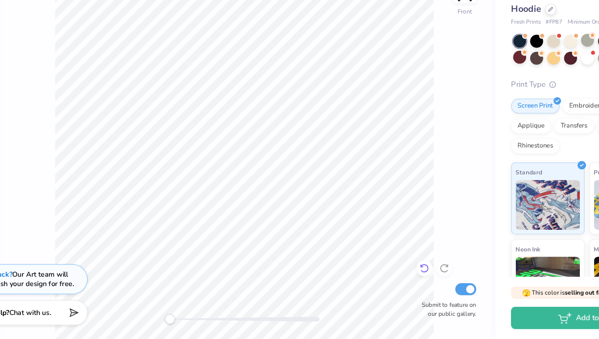
click at [389, 284] on icon at bounding box center [388, 281] width 8 height 8
click at [388, 278] on icon at bounding box center [388, 281] width 7 height 7
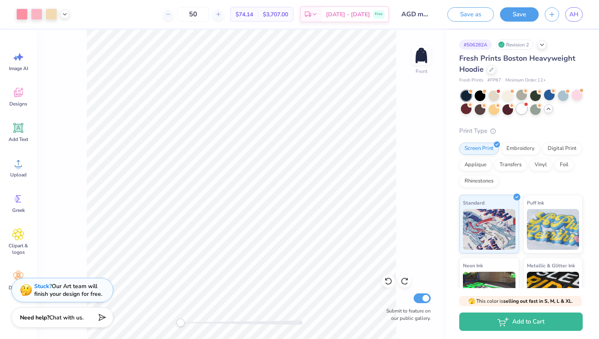
click at [523, 106] on div at bounding box center [522, 109] width 11 height 11
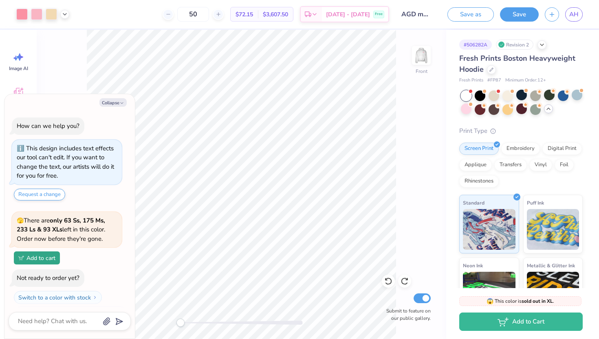
scroll to position [628, 0]
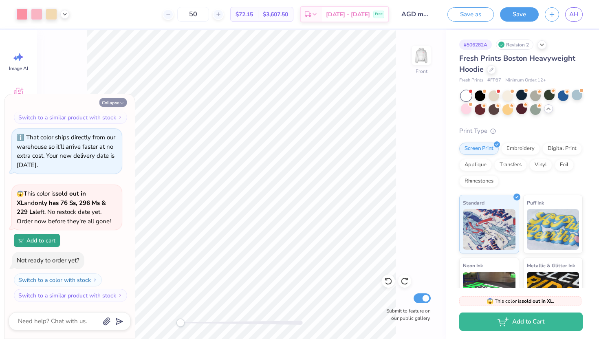
click at [108, 100] on button "Collapse" at bounding box center [112, 102] width 27 height 9
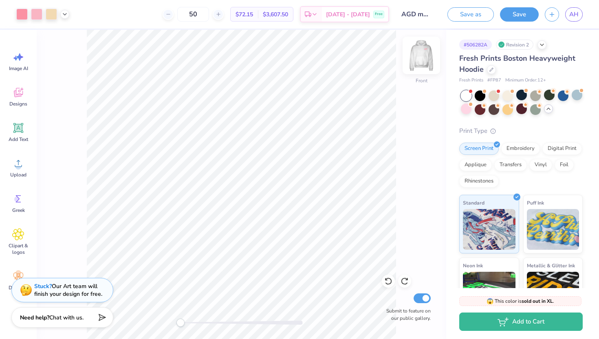
click at [424, 58] on img at bounding box center [421, 55] width 33 height 33
click at [426, 62] on img at bounding box center [421, 55] width 33 height 33
click at [466, 111] on div at bounding box center [466, 109] width 11 height 11
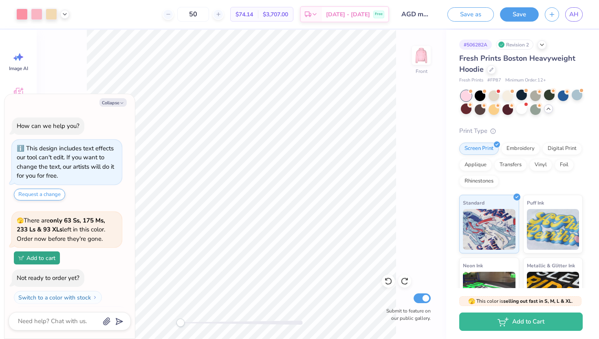
scroll to position [747, 0]
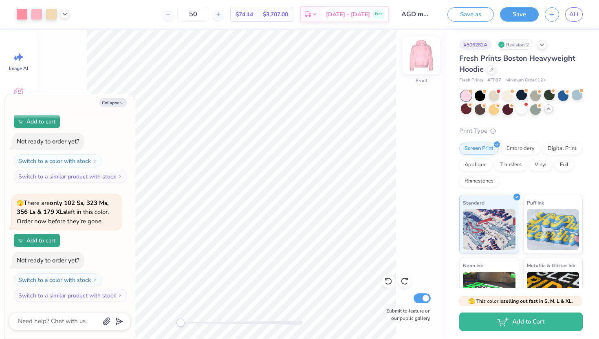
click at [419, 54] on img at bounding box center [421, 55] width 33 height 33
click at [426, 53] on img at bounding box center [421, 55] width 33 height 33
click at [118, 103] on button "Collapse" at bounding box center [112, 102] width 27 height 9
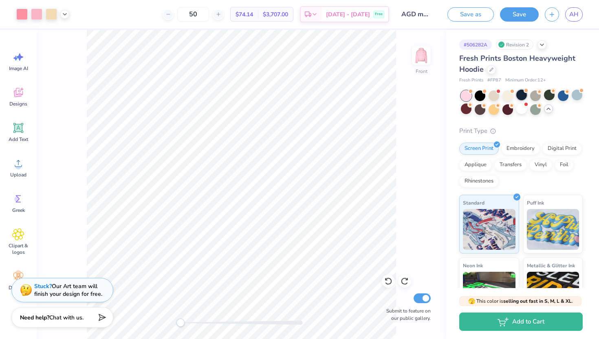
click at [521, 97] on div at bounding box center [522, 95] width 11 height 11
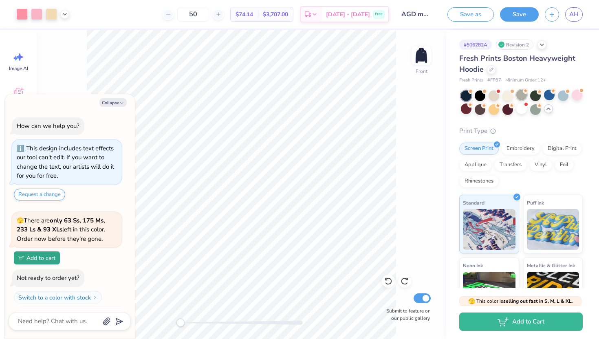
scroll to position [866, 0]
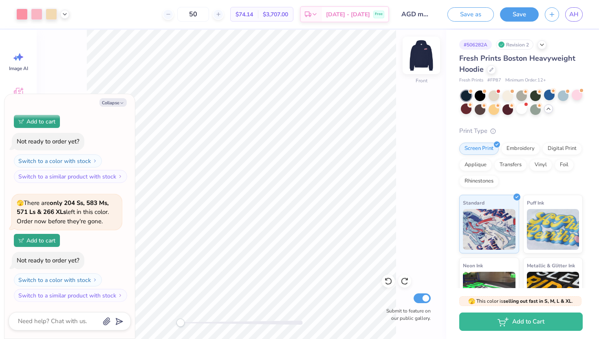
click at [417, 55] on img at bounding box center [421, 55] width 33 height 33
click at [115, 102] on button "Collapse" at bounding box center [112, 102] width 27 height 9
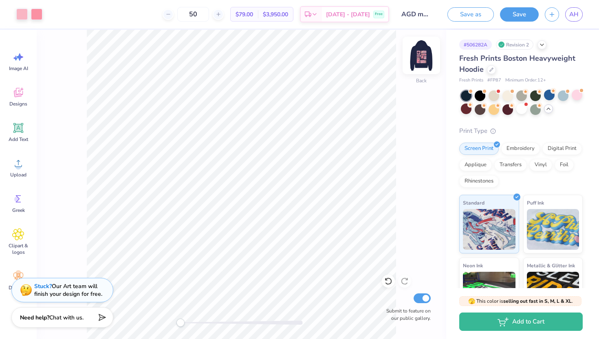
click at [419, 55] on img at bounding box center [421, 55] width 33 height 33
click at [422, 59] on img at bounding box center [421, 55] width 33 height 33
click at [425, 64] on img at bounding box center [421, 55] width 33 height 33
click at [480, 111] on div at bounding box center [480, 109] width 11 height 11
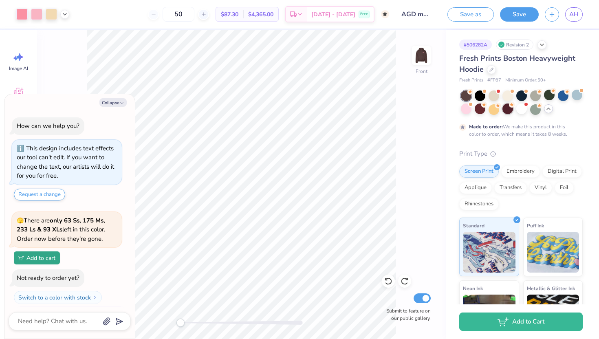
scroll to position [943, 0]
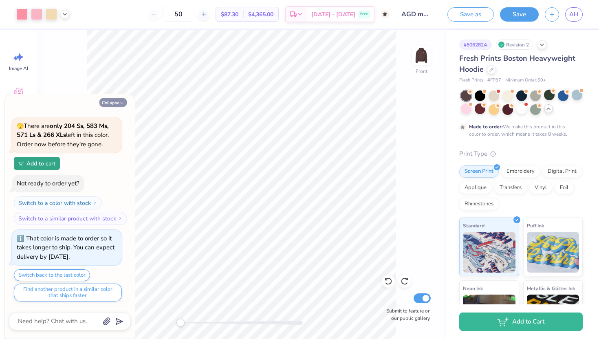
click at [117, 98] on button "Collapse" at bounding box center [112, 102] width 27 height 9
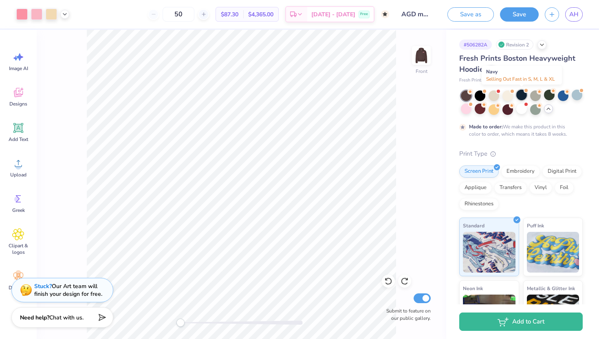
click at [520, 96] on div at bounding box center [522, 95] width 11 height 11
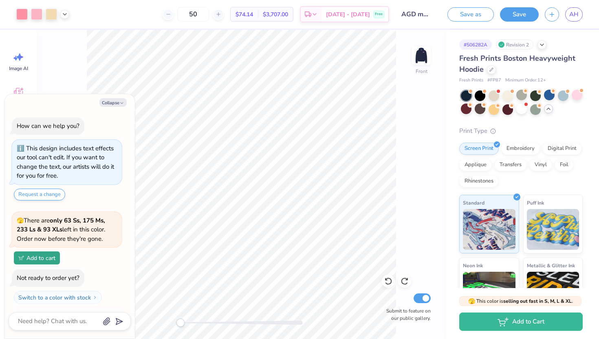
scroll to position [1112, 0]
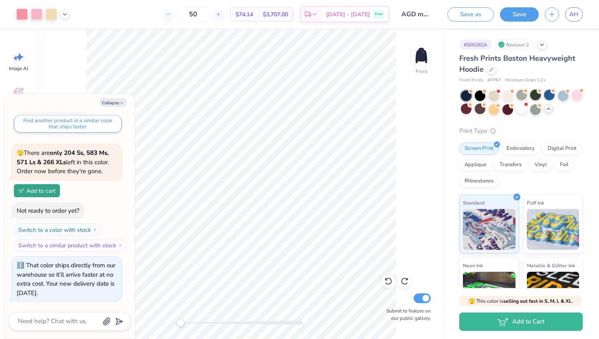
click at [536, 95] on div at bounding box center [535, 95] width 11 height 11
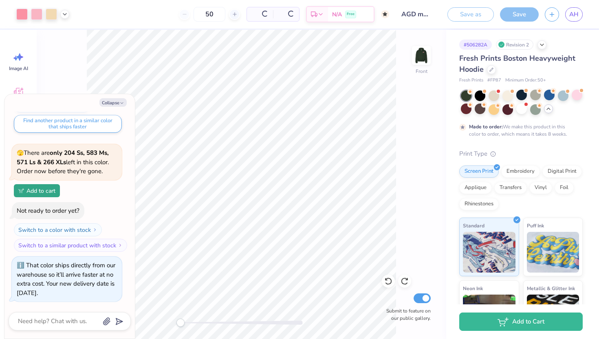
scroll to position [1188, 0]
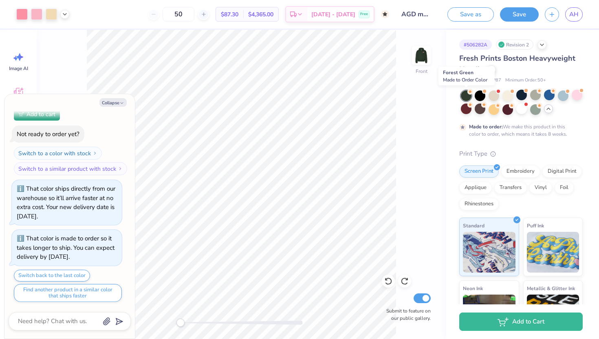
click at [468, 99] on div at bounding box center [466, 96] width 11 height 11
click at [491, 72] on div at bounding box center [491, 68] width 9 height 9
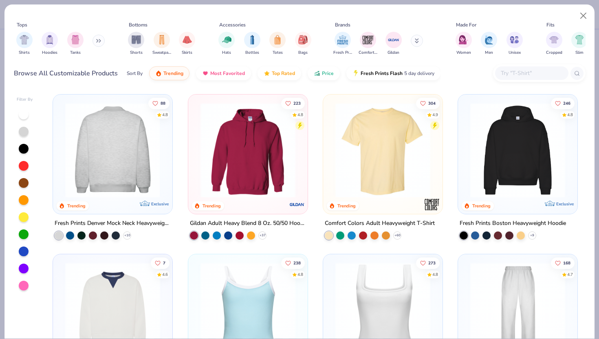
click at [130, 155] on img at bounding box center [112, 150] width 103 height 95
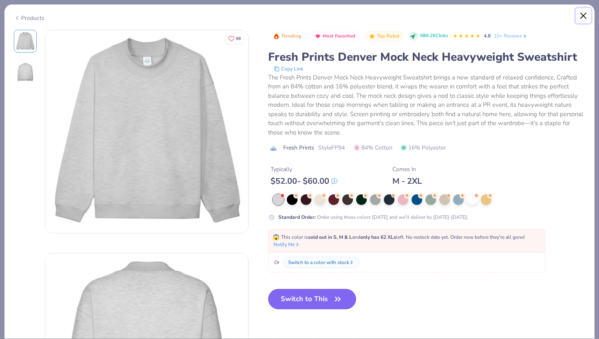
click at [583, 18] on button "Close" at bounding box center [583, 15] width 15 height 15
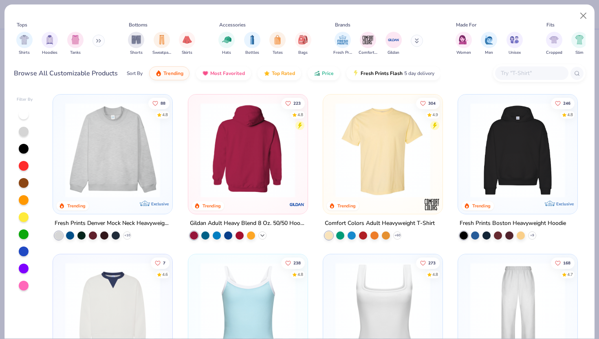
click at [263, 234] on icon at bounding box center [262, 235] width 7 height 7
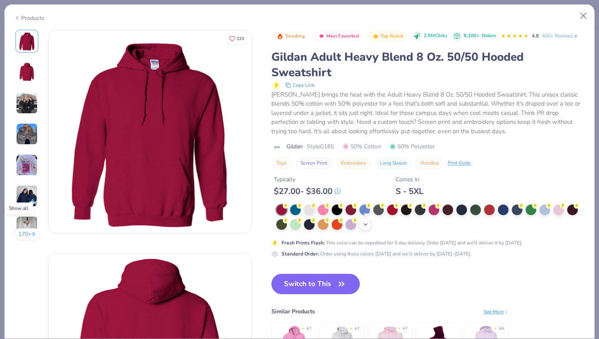
click at [370, 223] on div "+ 15" at bounding box center [366, 225] width 12 height 12
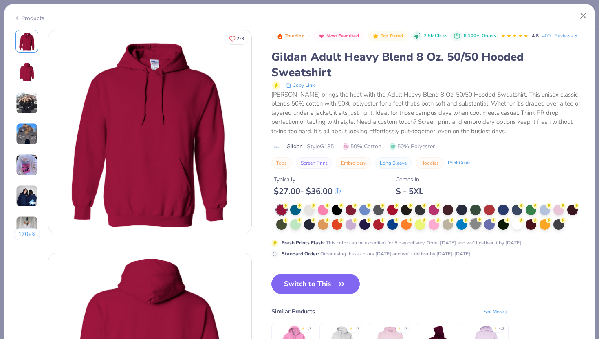
click at [479, 229] on div at bounding box center [475, 224] width 11 height 11
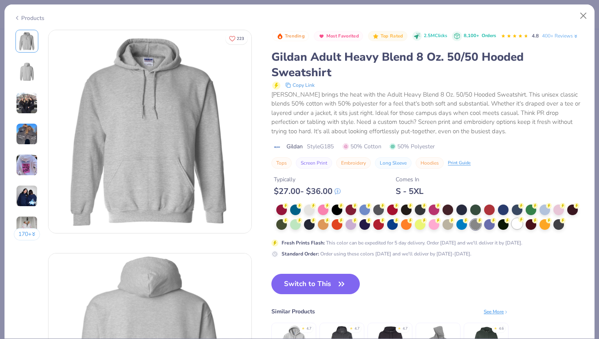
click at [518, 222] on div at bounding box center [517, 224] width 11 height 11
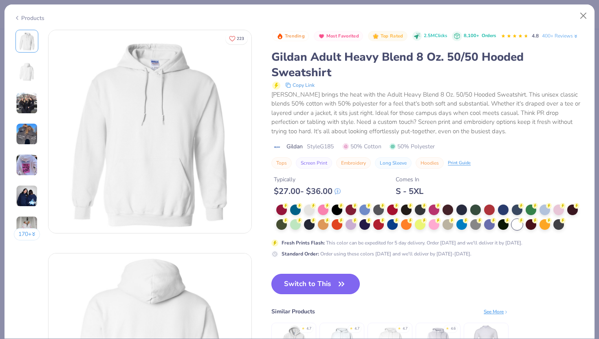
click at [329, 284] on button "Switch to This" at bounding box center [316, 284] width 88 height 20
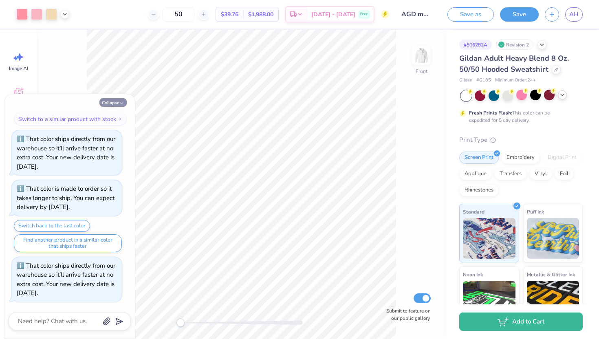
click at [111, 99] on button "Collapse" at bounding box center [112, 102] width 27 height 9
type textarea "x"
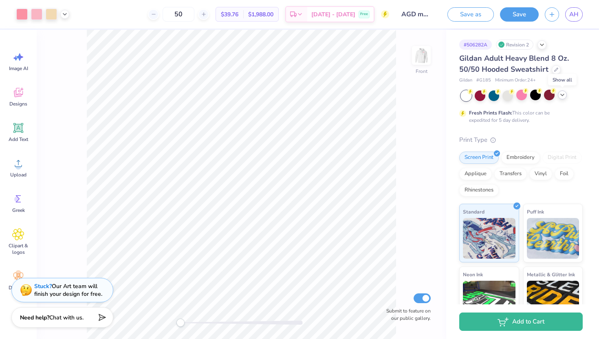
click at [563, 93] on icon at bounding box center [562, 95] width 7 height 7
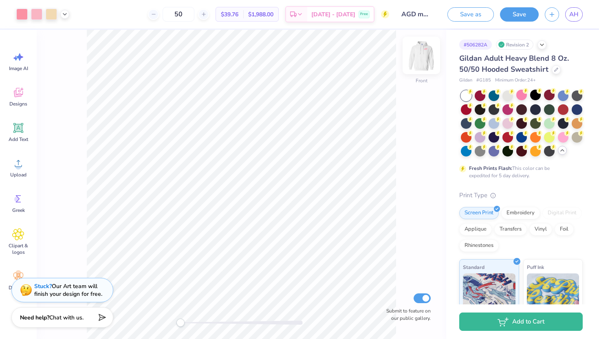
click at [416, 55] on img at bounding box center [421, 55] width 33 height 33
click at [419, 69] on img at bounding box center [421, 55] width 33 height 33
click at [508, 95] on div at bounding box center [508, 95] width 11 height 11
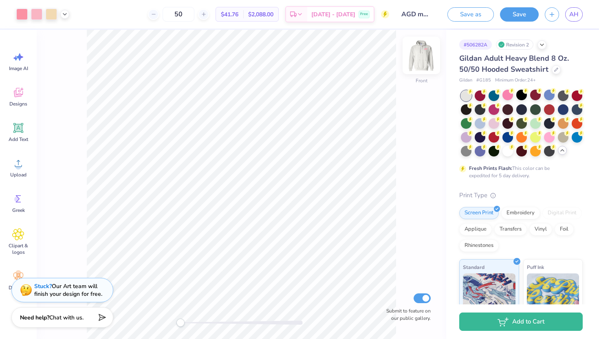
click at [427, 55] on img at bounding box center [421, 55] width 33 height 33
click at [428, 56] on img at bounding box center [421, 55] width 33 height 33
click at [422, 54] on img at bounding box center [421, 55] width 33 height 33
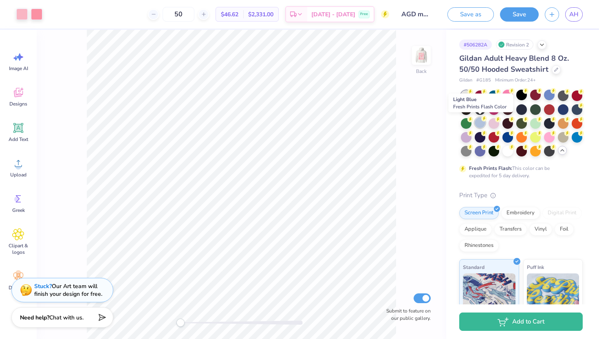
click at [484, 124] on div at bounding box center [480, 122] width 11 height 11
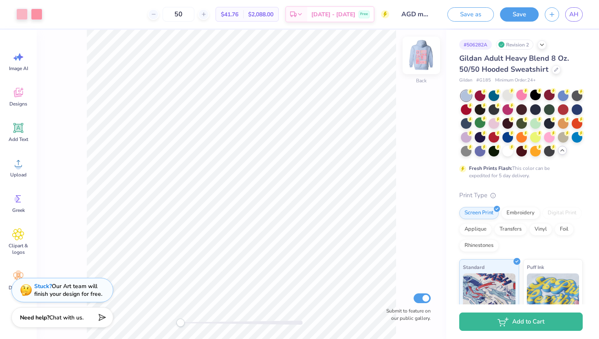
click at [419, 62] on img at bounding box center [421, 55] width 33 height 33
click at [419, 62] on img at bounding box center [421, 55] width 16 height 16
click at [493, 140] on div at bounding box center [494, 136] width 11 height 11
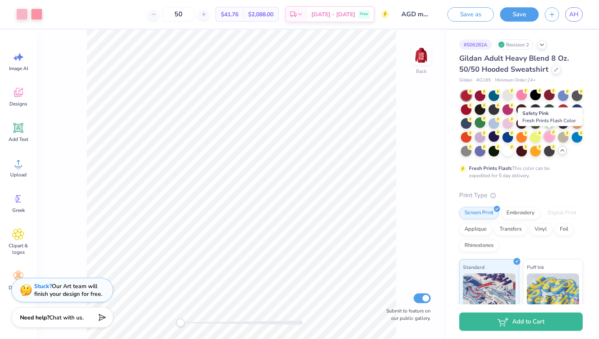
click at [548, 140] on div at bounding box center [549, 136] width 11 height 11
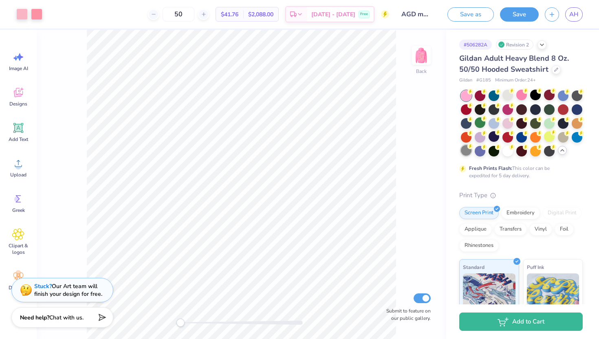
click at [464, 152] on div at bounding box center [466, 150] width 11 height 11
click at [420, 58] on img at bounding box center [421, 55] width 33 height 33
click at [421, 58] on img at bounding box center [421, 55] width 33 height 33
click at [511, 98] on div at bounding box center [508, 95] width 11 height 11
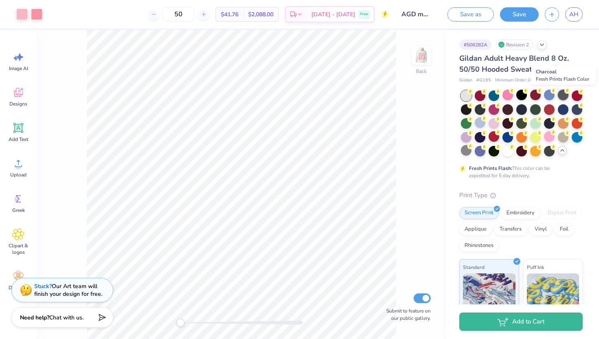
click at [562, 98] on div at bounding box center [563, 95] width 11 height 11
click at [426, 58] on img at bounding box center [421, 55] width 33 height 33
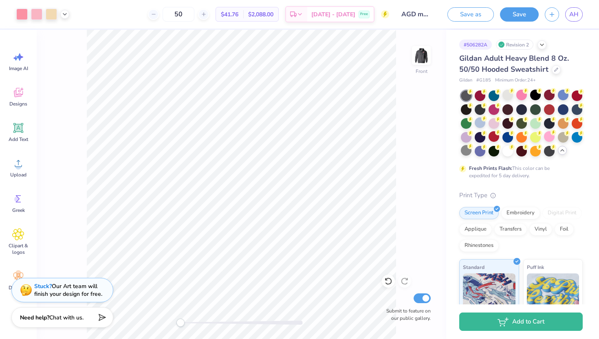
click at [426, 58] on img at bounding box center [421, 55] width 16 height 16
click at [480, 96] on div at bounding box center [480, 95] width 11 height 11
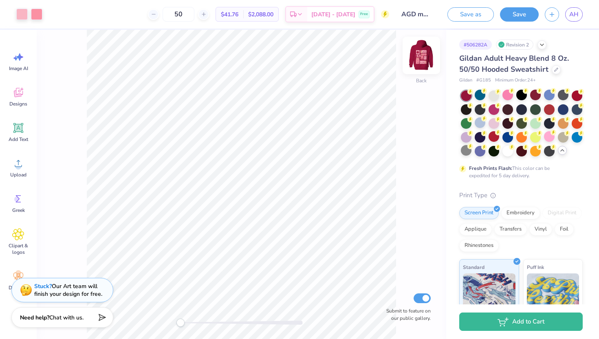
click at [420, 64] on img at bounding box center [421, 55] width 33 height 33
click at [420, 64] on img at bounding box center [421, 55] width 16 height 16
click at [535, 111] on div at bounding box center [535, 109] width 11 height 11
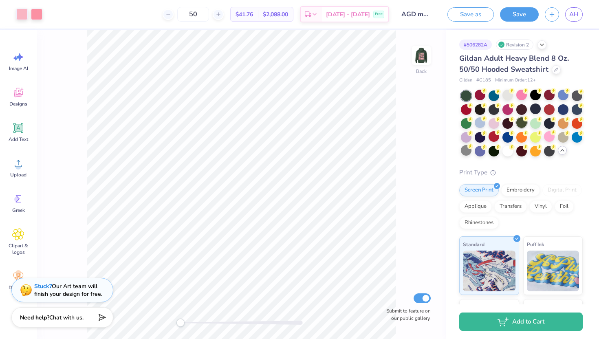
click at [520, 126] on div at bounding box center [522, 122] width 11 height 11
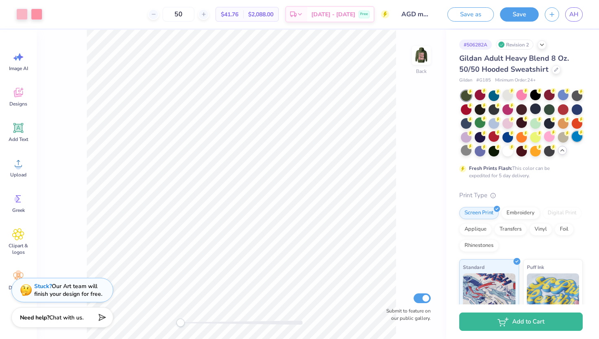
click at [576, 138] on div at bounding box center [577, 136] width 11 height 11
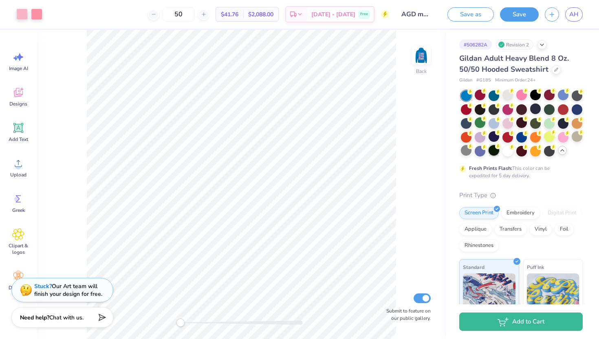
click at [490, 151] on div at bounding box center [494, 150] width 11 height 11
click at [421, 57] on img at bounding box center [421, 55] width 33 height 33
click at [422, 61] on img at bounding box center [421, 55] width 33 height 33
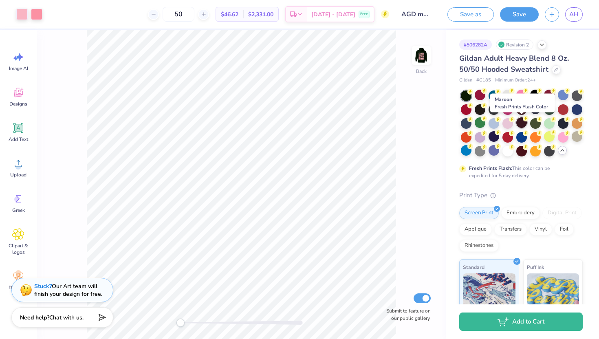
click at [523, 126] on div at bounding box center [522, 122] width 11 height 11
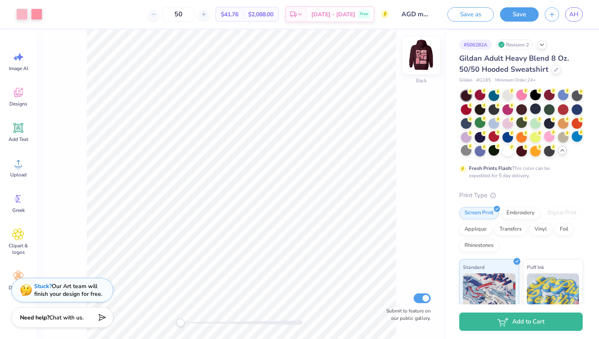
click at [412, 54] on img at bounding box center [421, 55] width 33 height 33
click at [421, 60] on img at bounding box center [421, 55] width 33 height 33
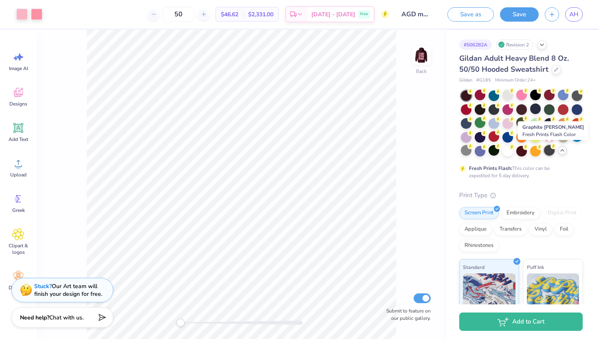
click at [550, 149] on div at bounding box center [549, 150] width 11 height 11
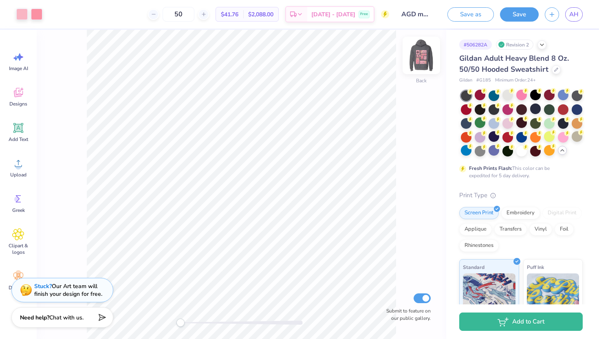
click at [423, 62] on img at bounding box center [421, 55] width 33 height 33
click at [476, 108] on div at bounding box center [480, 109] width 11 height 11
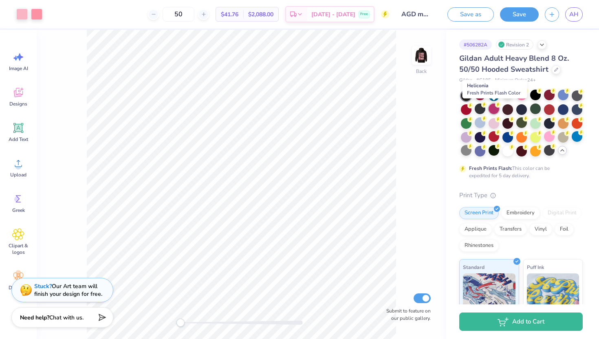
click at [495, 110] on div at bounding box center [494, 109] width 11 height 11
click at [428, 55] on img at bounding box center [421, 55] width 33 height 33
drag, startPoint x: 426, startPoint y: 56, endPoint x: 491, endPoint y: 104, distance: 80.4
click at [426, 56] on img at bounding box center [421, 55] width 16 height 16
click at [539, 110] on div at bounding box center [535, 109] width 11 height 11
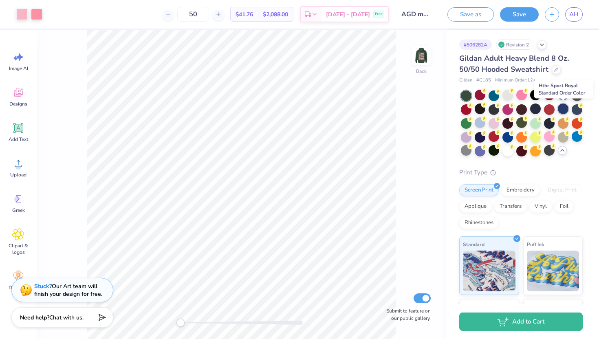
click at [564, 110] on div at bounding box center [563, 109] width 11 height 11
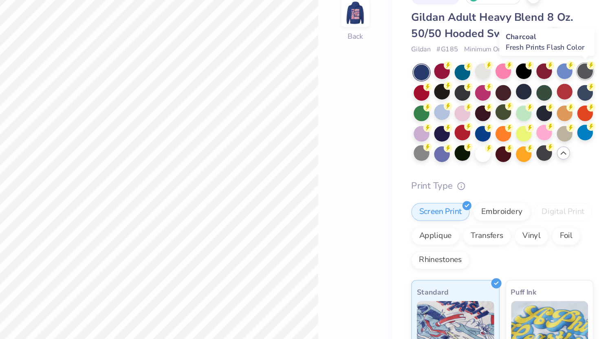
click at [576, 93] on div at bounding box center [577, 95] width 11 height 11
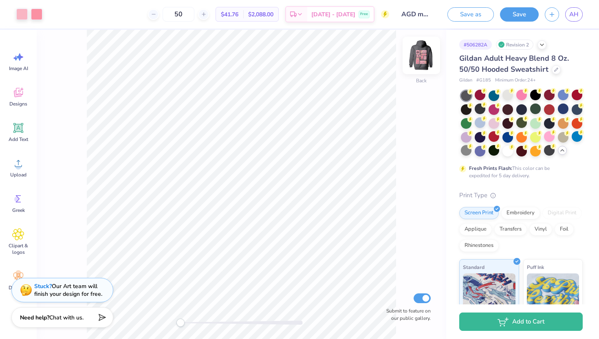
click at [422, 55] on img at bounding box center [421, 55] width 33 height 33
click at [509, 153] on div at bounding box center [508, 150] width 11 height 11
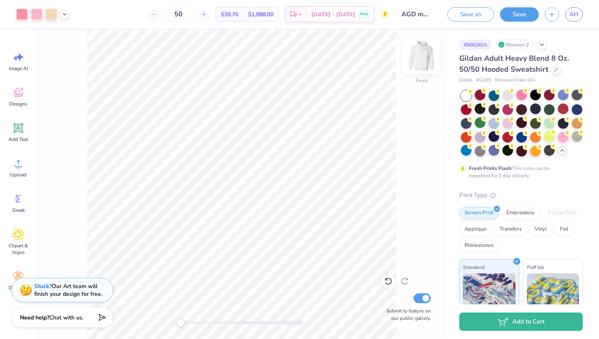
click at [417, 60] on img at bounding box center [421, 55] width 33 height 33
click at [418, 60] on img at bounding box center [421, 55] width 33 height 33
click at [412, 68] on div "Front" at bounding box center [421, 60] width 19 height 29
click at [389, 280] on icon at bounding box center [388, 281] width 8 height 8
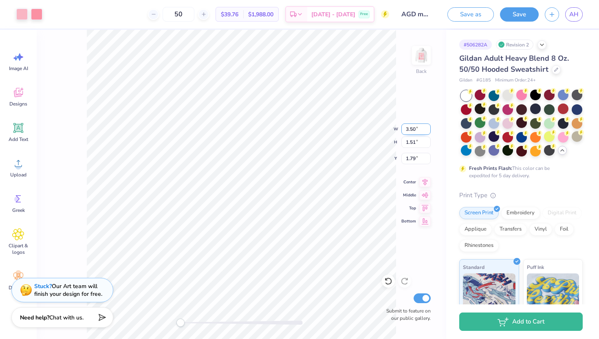
click at [375, 124] on div "Back W 3.50 3.50 " H 1.51 1.51 " Y 1.79 1.79 " Center Middle Top Bottom Submit …" at bounding box center [242, 184] width 410 height 309
click at [388, 282] on icon at bounding box center [388, 281] width 8 height 8
click at [419, 58] on img at bounding box center [421, 55] width 33 height 33
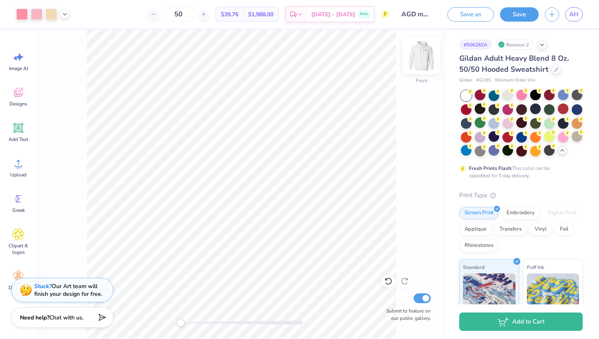
click at [415, 60] on img at bounding box center [421, 55] width 33 height 33
click at [420, 59] on img at bounding box center [421, 55] width 33 height 33
click at [523, 16] on button "Save" at bounding box center [519, 13] width 39 height 14
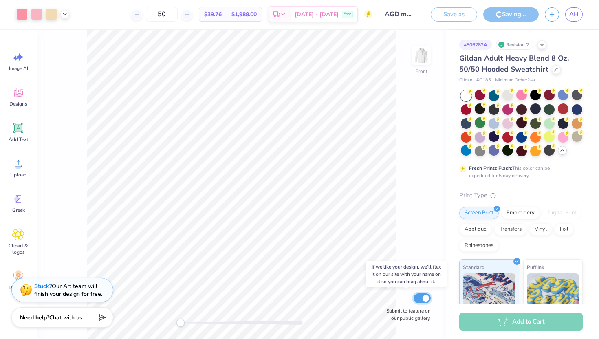
click at [427, 299] on input "Submit to feature on our public gallery." at bounding box center [422, 299] width 17 height 10
checkbox input "false"
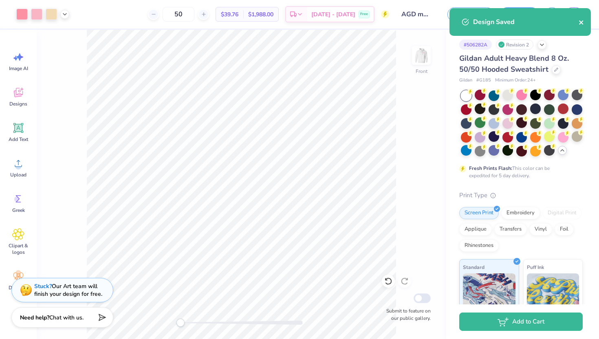
click at [582, 22] on icon "close" at bounding box center [581, 22] width 4 height 4
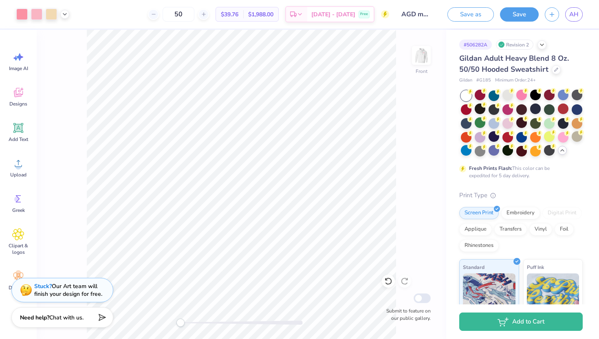
click at [577, 14] on div "Design Saved" at bounding box center [520, 25] width 145 height 37
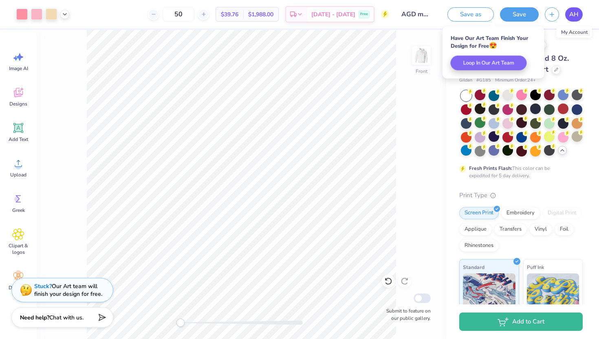
click at [576, 17] on span "AH" at bounding box center [574, 14] width 9 height 9
